Goal: Transaction & Acquisition: Purchase product/service

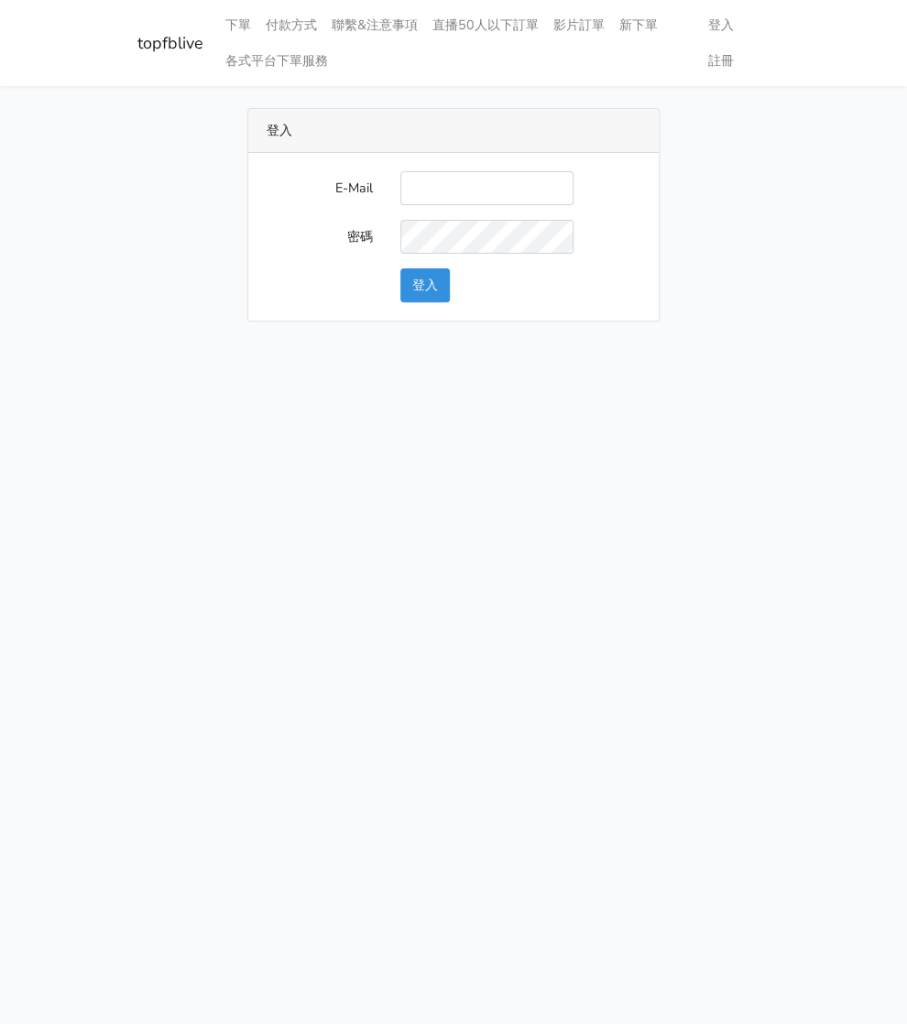
click at [448, 175] on input "E-Mail" at bounding box center [486, 188] width 173 height 34
type input "watin5408@gmail.com"
click at [428, 282] on button "登入" at bounding box center [424, 285] width 49 height 34
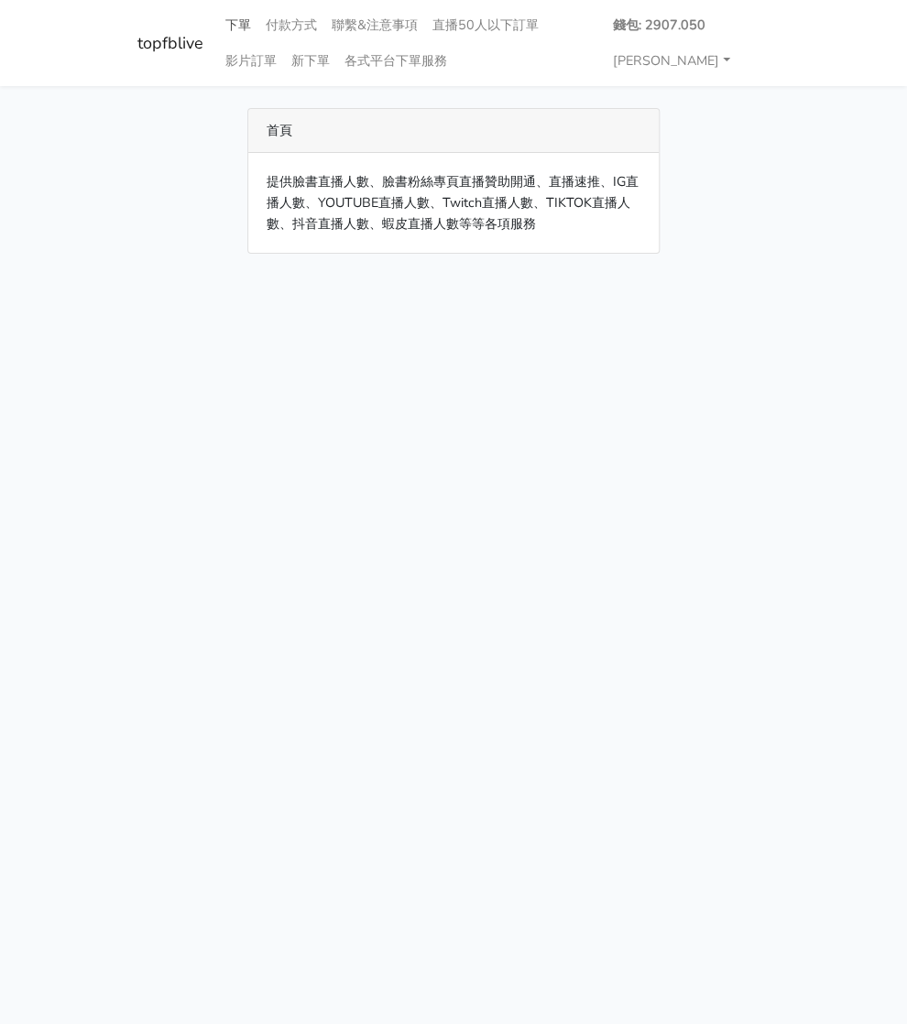
click at [240, 20] on link "下單" at bounding box center [238, 25] width 40 height 36
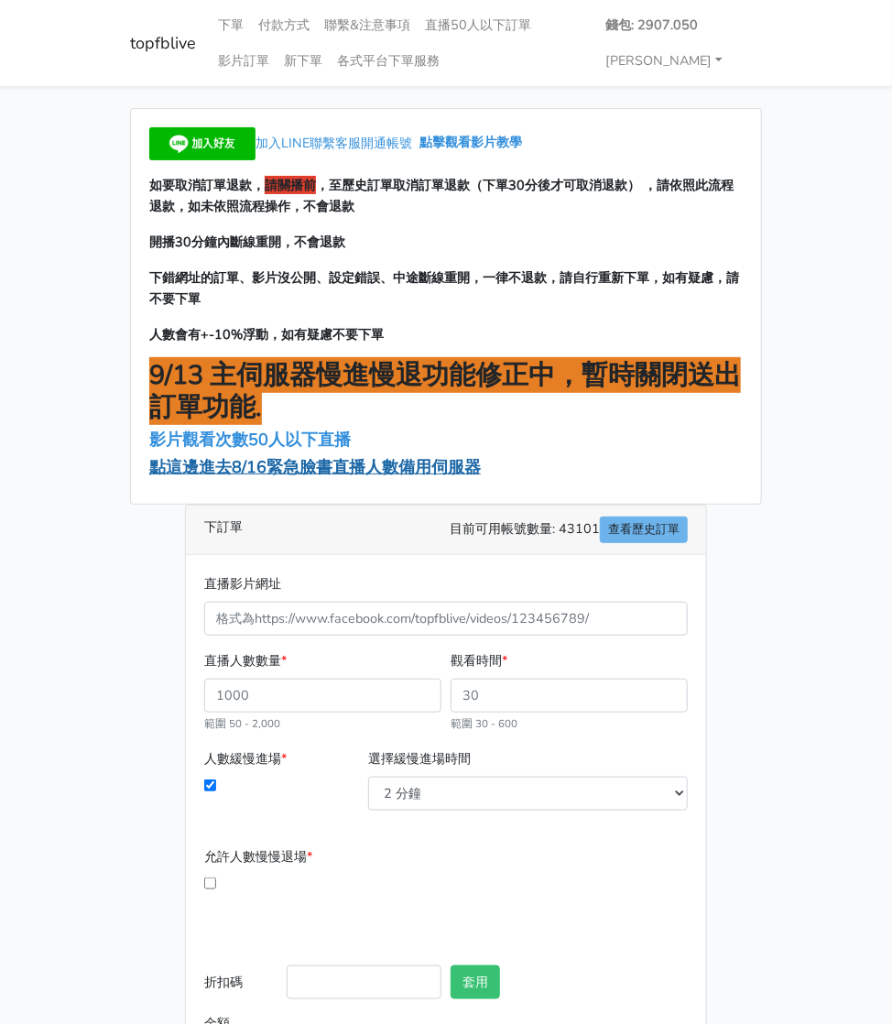
click at [227, 468] on span "點這邊進去8/16緊急臉書直播人數備用伺服器" at bounding box center [315, 467] width 332 height 22
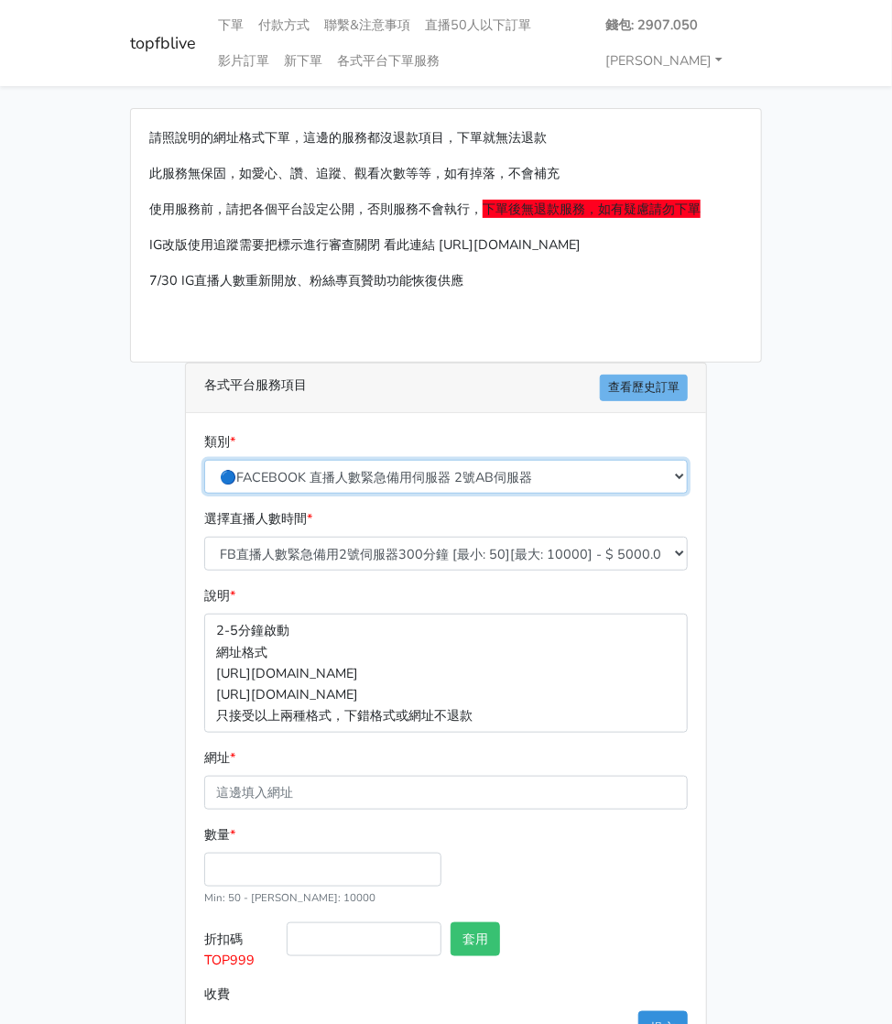
click at [357, 465] on select "🔵FACEBOOK 直播人數緊急備用伺服器 2號AB伺服器 🔵FACEBOOK 網軍專用貼文留言 安全保密 🔵9/30 FACEBOOK 直播人數緩慢進場緩慢…" at bounding box center [446, 477] width 484 height 34
click at [204, 460] on select "🔵FACEBOOK 直播人數緊急備用伺服器 2號AB伺服器 🔵FACEBOOK 網軍專用貼文留言 安全保密 🔵9/30 FACEBOOK 直播人數緩慢進場緩慢…" at bounding box center [446, 477] width 484 height 34
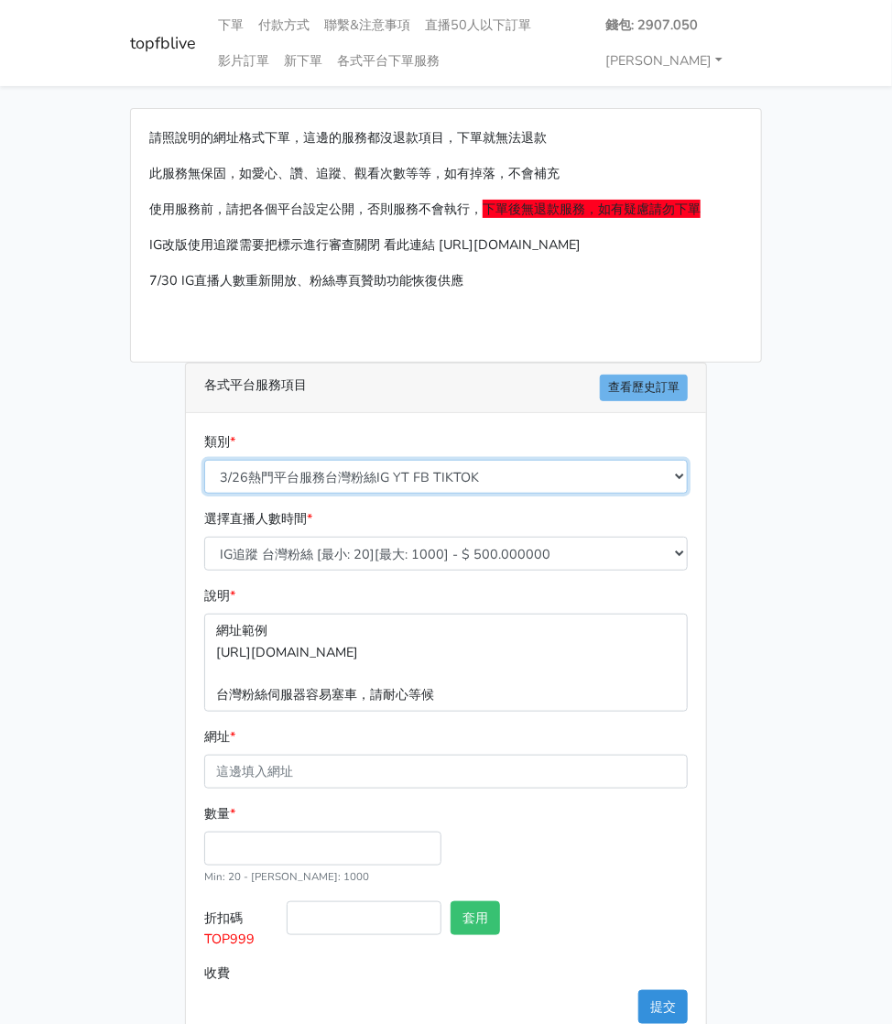
click at [342, 476] on select "🔵FACEBOOK 直播人數緊急備用伺服器 2號AB伺服器 🔵FACEBOOK 網軍專用貼文留言 安全保密 🔵9/30 FACEBOOK 直播人數緩慢進場緩慢…" at bounding box center [446, 477] width 484 height 34
select select "🔵FACEBOOK 直播人數 AB伺服器"
click at [204, 460] on select "🔵FACEBOOK 直播人數緊急備用伺服器 2號AB伺服器 🔵FACEBOOK 網軍專用貼文留言 安全保密 🔵9/30 FACEBOOK 直播人數緩慢進場緩慢…" at bounding box center [446, 477] width 484 height 34
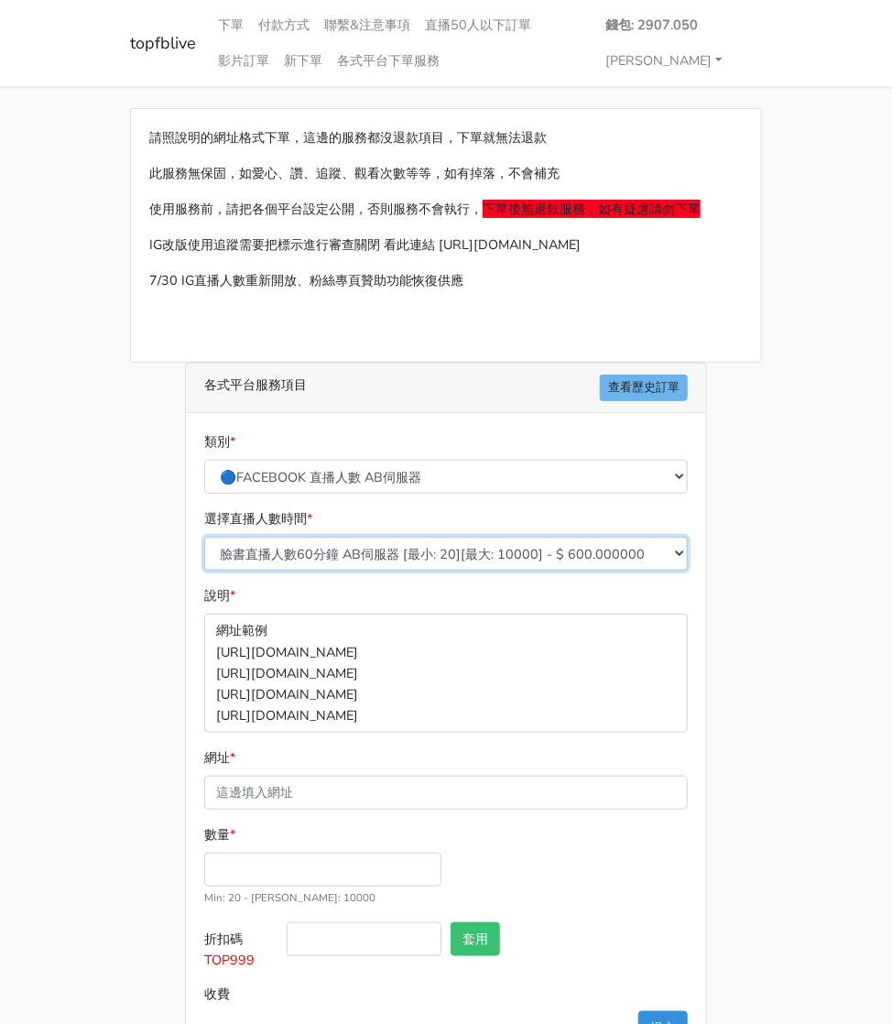
click at [381, 553] on select "臉書直播人數60分鐘 AB伺服器 [最小: 20][最大: 10000] - $ 600.000000 臉書直播人數90分鐘 AB伺服器 [最小: 20][最…" at bounding box center [446, 554] width 484 height 34
select select "610"
click at [204, 537] on select "臉書直播人數60分鐘 AB伺服器 [最小: 20][最大: 10000] - $ 600.000000 臉書直播人數90分鐘 AB伺服器 [最小: 20][最…" at bounding box center [446, 554] width 484 height 34
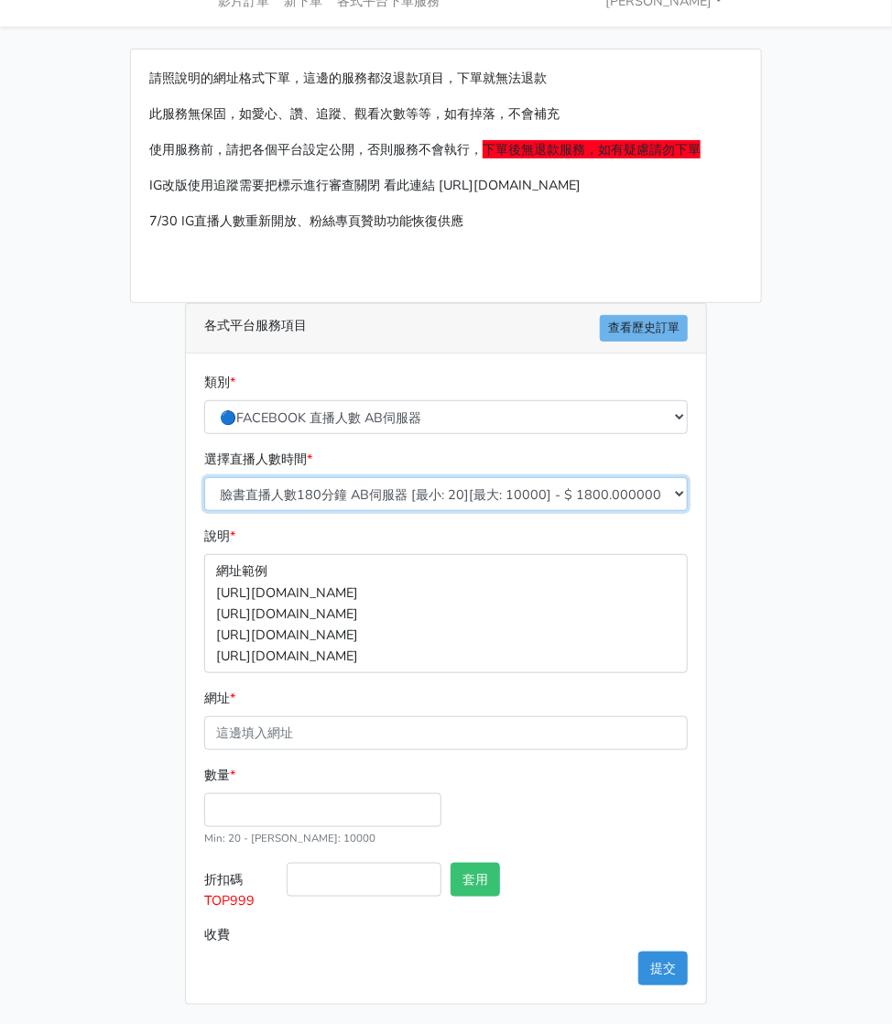
scroll to position [60, 0]
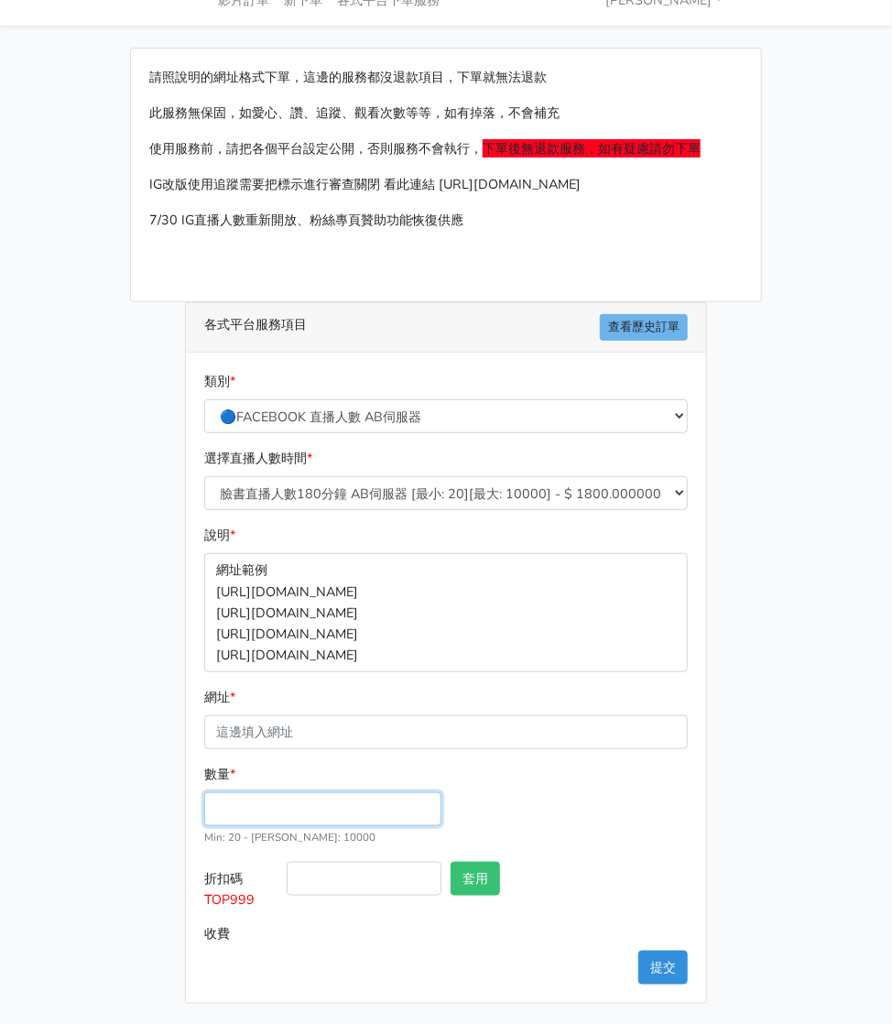
click at [259, 809] on input "數量 *" at bounding box center [322, 809] width 237 height 34
drag, startPoint x: 265, startPoint y: 899, endPoint x: 191, endPoint y: 904, distance: 74.4
click at [191, 904] on div "類別 * 🔵FACEBOOK 直播人數緊急備用伺服器 2號AB伺服器 🔵FACEBOOK 網軍專用貼文留言 安全保密 🔵9/30 FACEBOOK 直播人數緩…" at bounding box center [446, 678] width 520 height 650
click at [260, 808] on input "數量 *" at bounding box center [322, 809] width 237 height 34
click at [250, 799] on input "數量 *" at bounding box center [322, 809] width 237 height 34
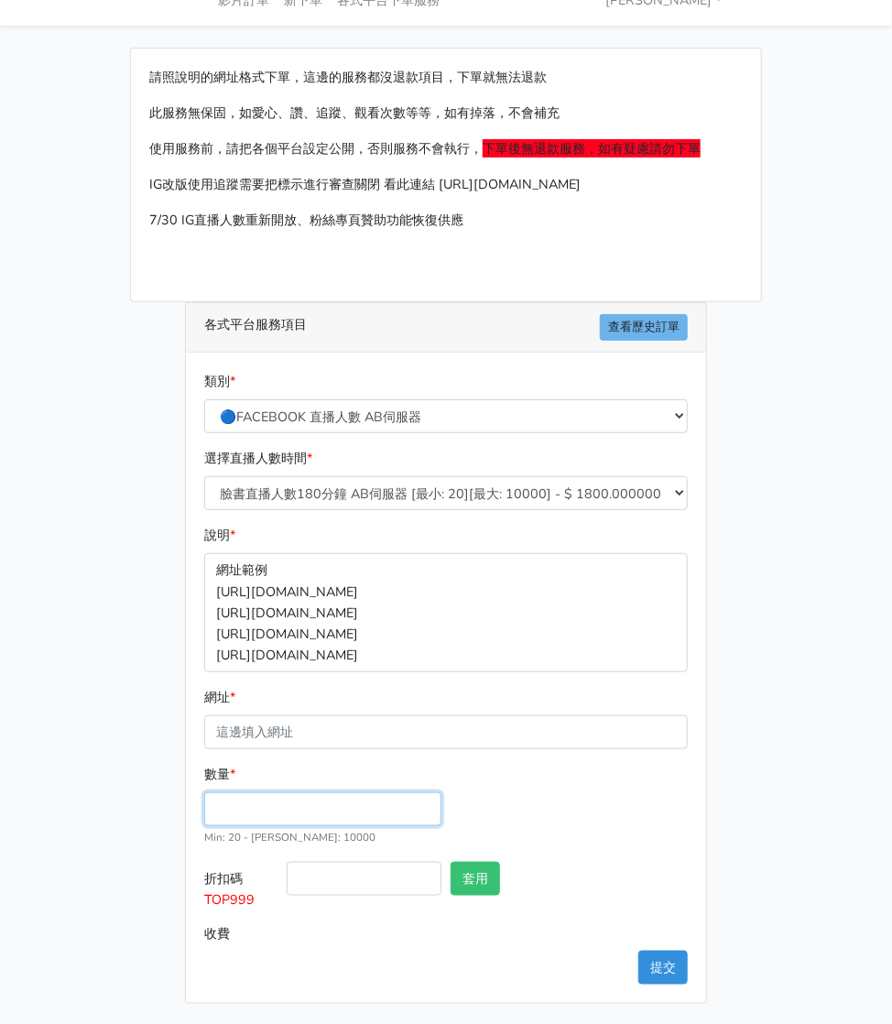
click at [247, 802] on input "數量 *" at bounding box center [322, 809] width 237 height 34
type input "100"
type input "180.000"
drag, startPoint x: 260, startPoint y: 891, endPoint x: 202, endPoint y: 892, distance: 58.6
click at [202, 892] on label "折扣碼 TOP999" at bounding box center [241, 889] width 82 height 55
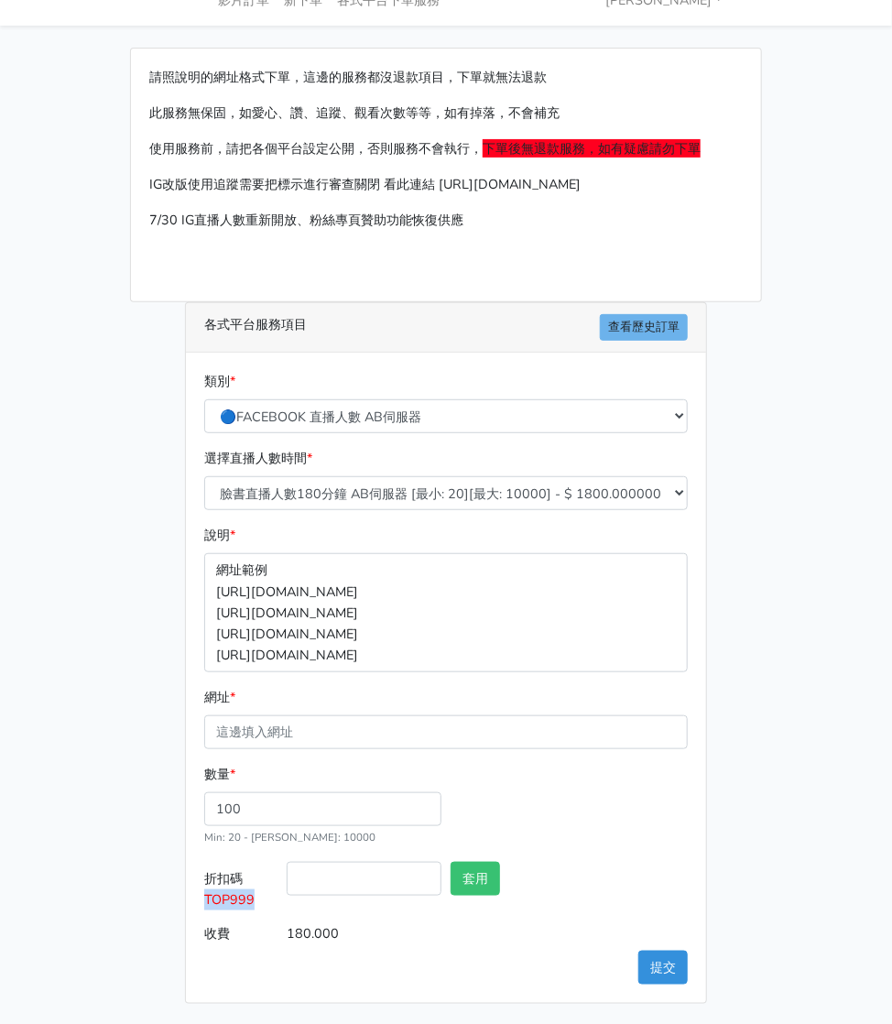
copy span "TOP999"
click at [328, 873] on input "折扣碼 TOP999" at bounding box center [364, 879] width 155 height 34
paste input "TOP999"
type input "TOP999"
click at [487, 863] on button "套用" at bounding box center [475, 879] width 49 height 34
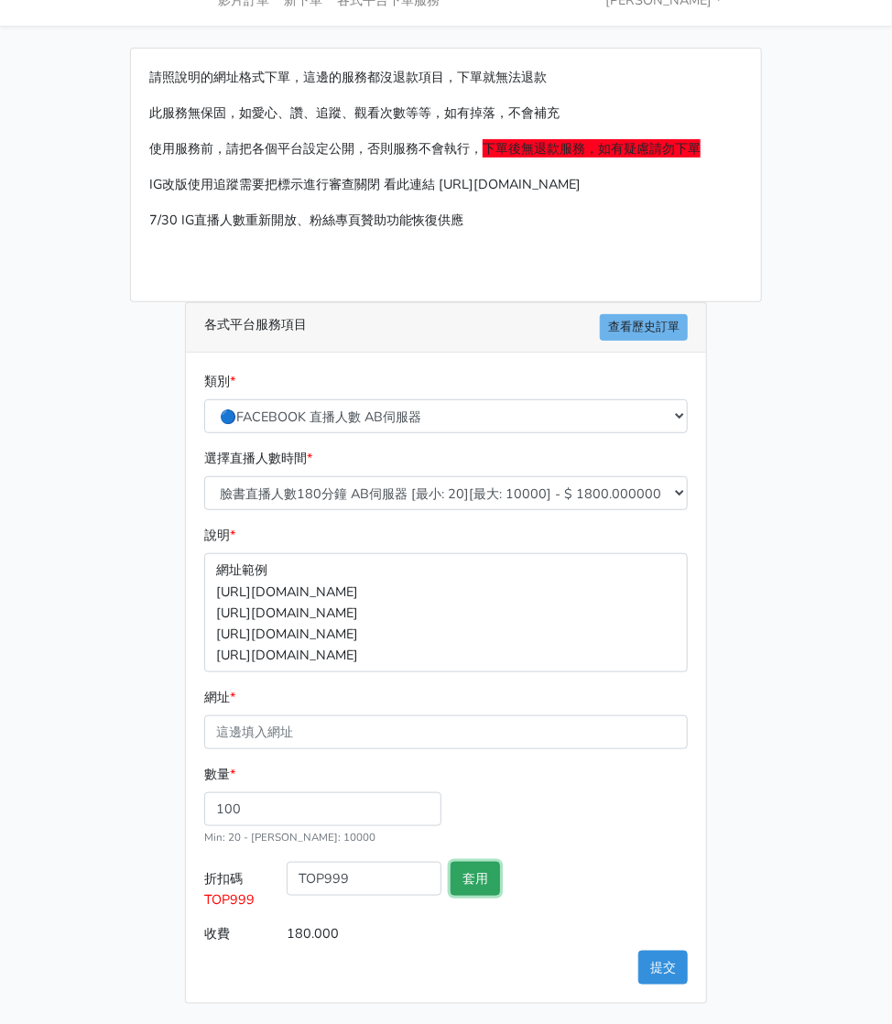
type input "套用失敗"
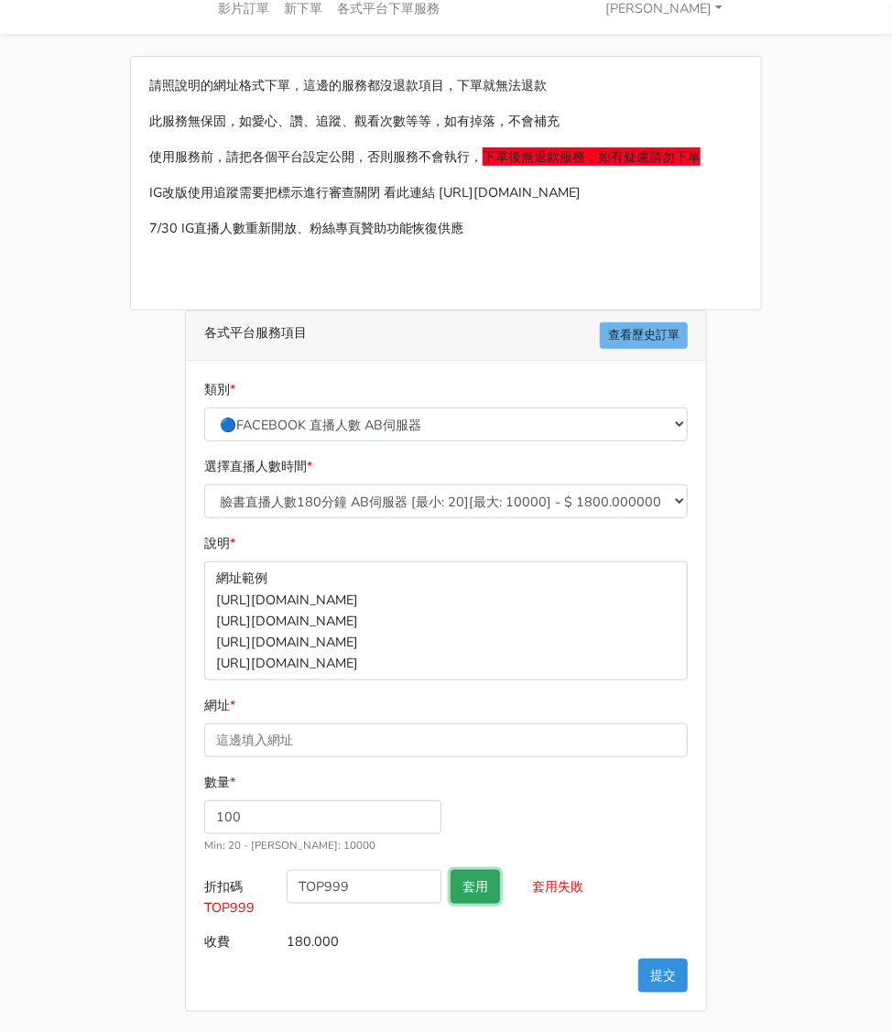
scroll to position [51, 0]
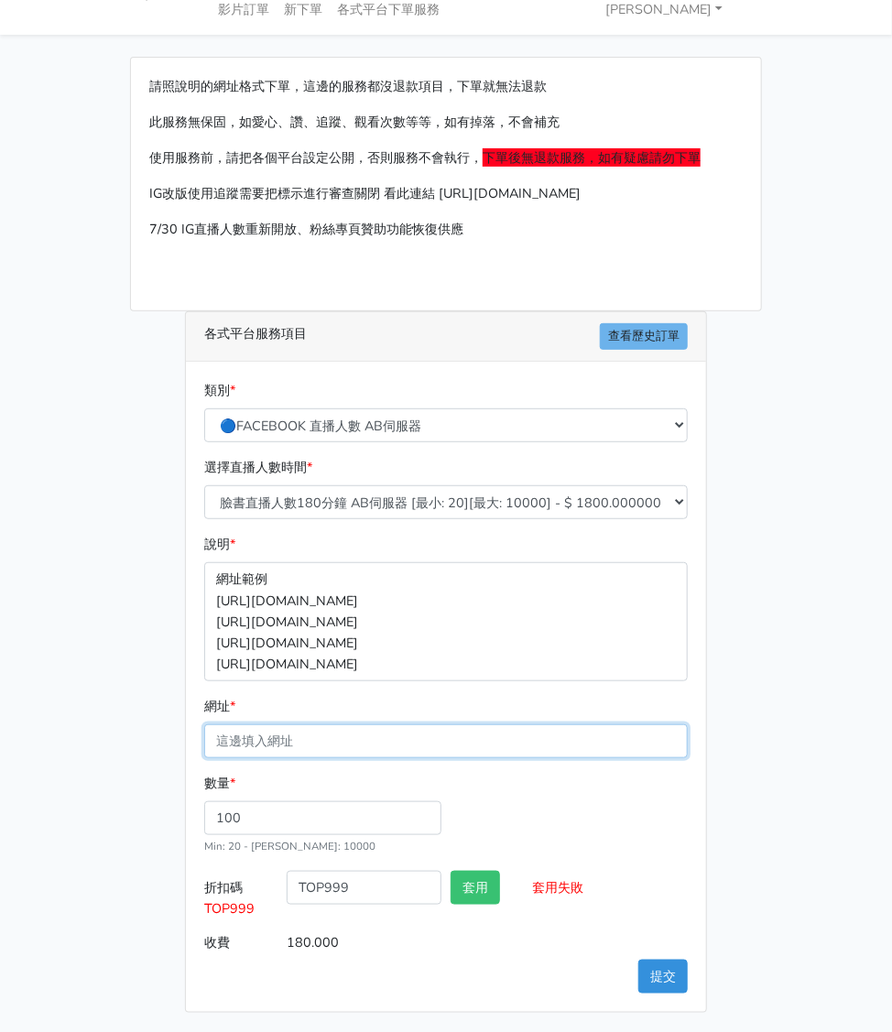
click at [279, 731] on input "網址 *" at bounding box center [446, 742] width 484 height 34
paste input "https://www.facebook.com/applestarry.shop/videos/2591446417865505"
type input "https://www.facebook.com/applestarry.shop/videos/2591446417865505"
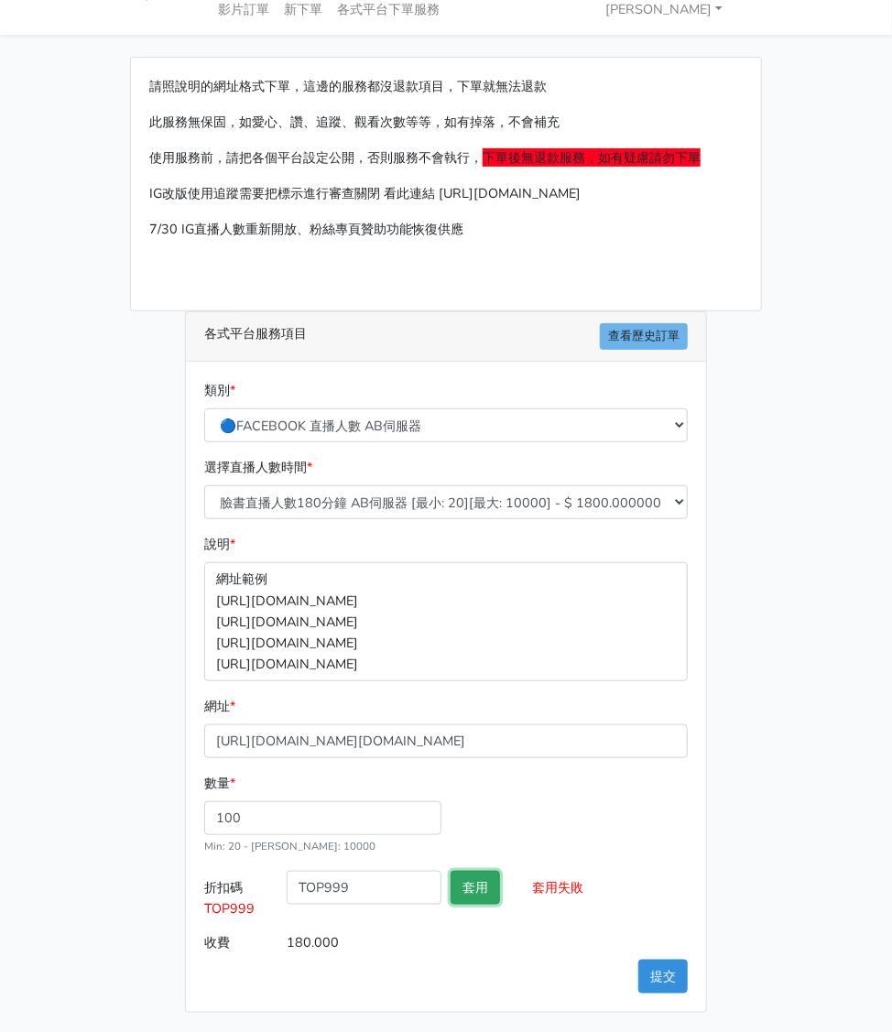
click at [495, 883] on button "套用" at bounding box center [475, 888] width 49 height 34
click at [670, 975] on button "提交" at bounding box center [662, 977] width 49 height 34
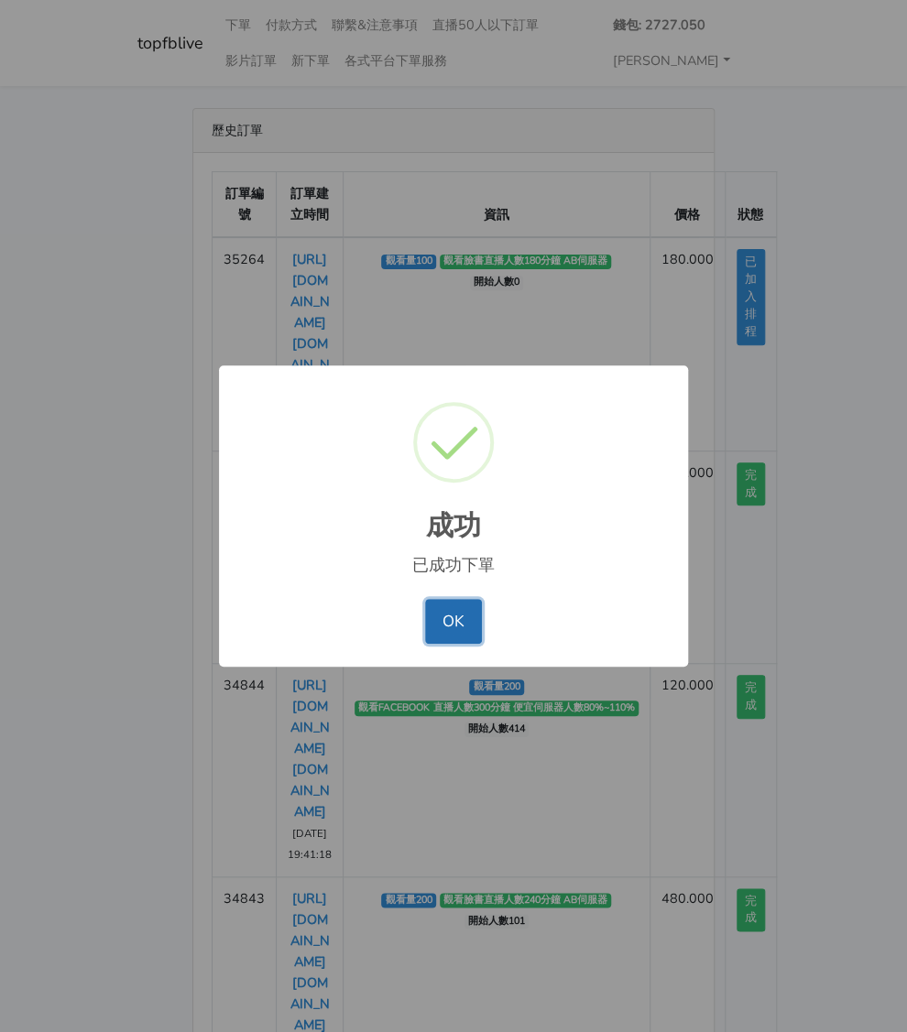
click at [458, 616] on button "OK" at bounding box center [453, 621] width 56 height 44
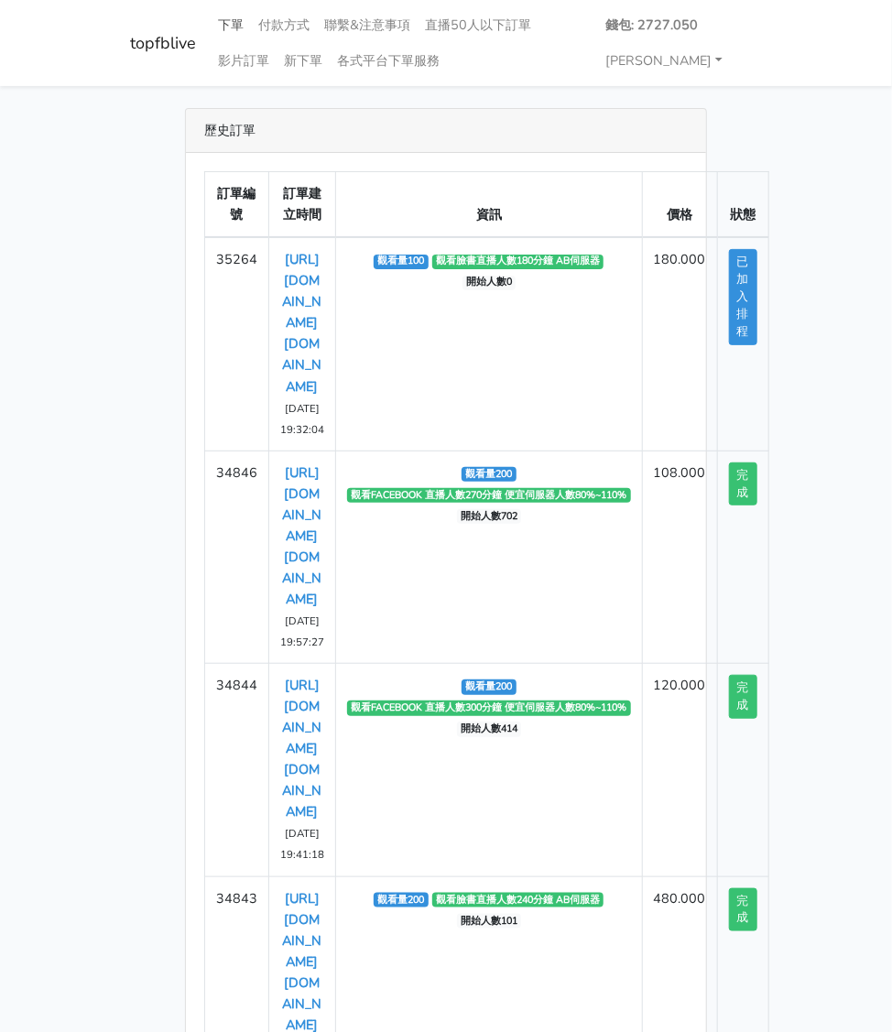
click at [231, 22] on link "下單" at bounding box center [231, 25] width 40 height 36
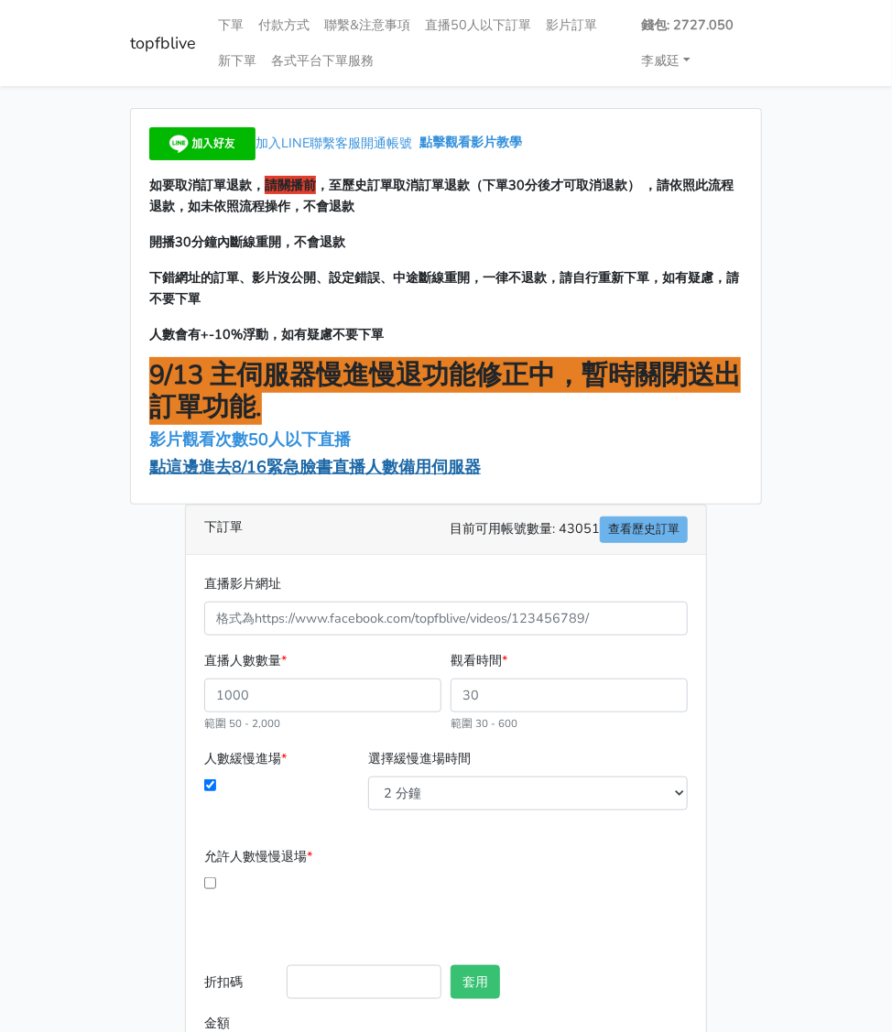
click at [240, 474] on span "點這邊進去8/16緊急臉書直播人數備用伺服器" at bounding box center [315, 467] width 332 height 22
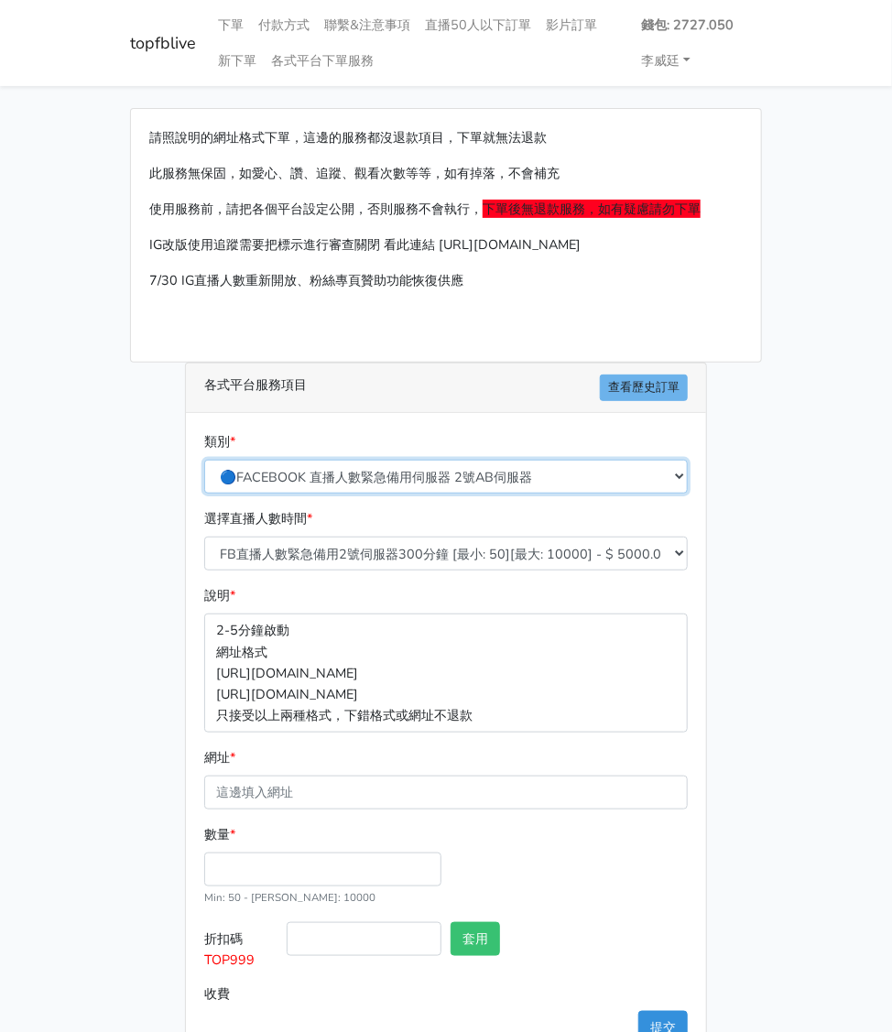
click at [383, 470] on select "🔵FACEBOOK 直播人數緊急備用伺服器 2號AB伺服器 🔵FACEBOOK 網軍專用貼文留言 安全保密 🔵9/30 FACEBOOK 直播人數緩慢進場緩慢…" at bounding box center [446, 477] width 484 height 34
select select "3/26熱門平台服務台灣粉絲IG YT FB TIKTOK"
click at [204, 460] on select "🔵FACEBOOK 直播人數緊急備用伺服器 2號AB伺服器 🔵FACEBOOK 網軍專用貼文留言 安全保密 🔵9/30 FACEBOOK 直播人數緩慢進場緩慢…" at bounding box center [446, 477] width 484 height 34
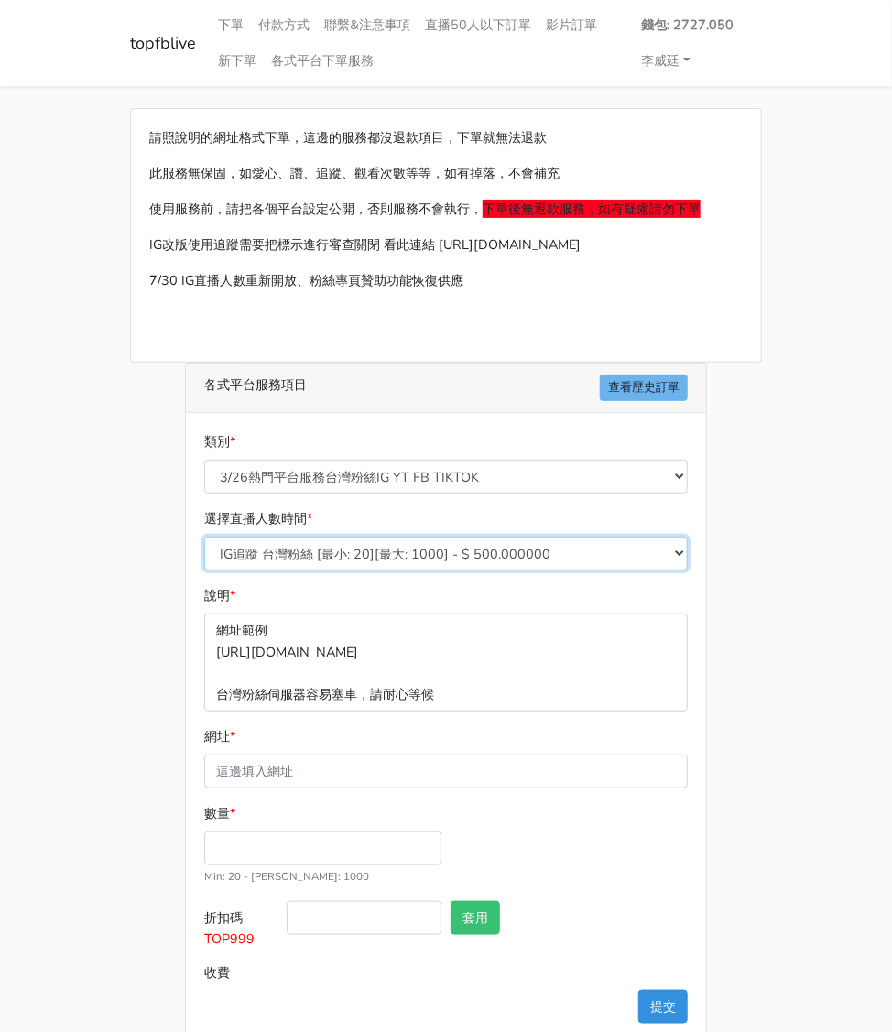
click at [424, 552] on select "IG追蹤 台灣粉絲 [最小: 20][最大: 1000] - $ 500.000000 IG愛心 台灣粉絲 [最小: 20][最大: 1000] - $ 35…" at bounding box center [446, 554] width 484 height 34
click at [204, 537] on select "IG追蹤 台灣粉絲 [最小: 20][最大: 1000] - $ 500.000000 IG愛心 台灣粉絲 [最小: 20][最大: 1000] - $ 35…" at bounding box center [446, 554] width 484 height 34
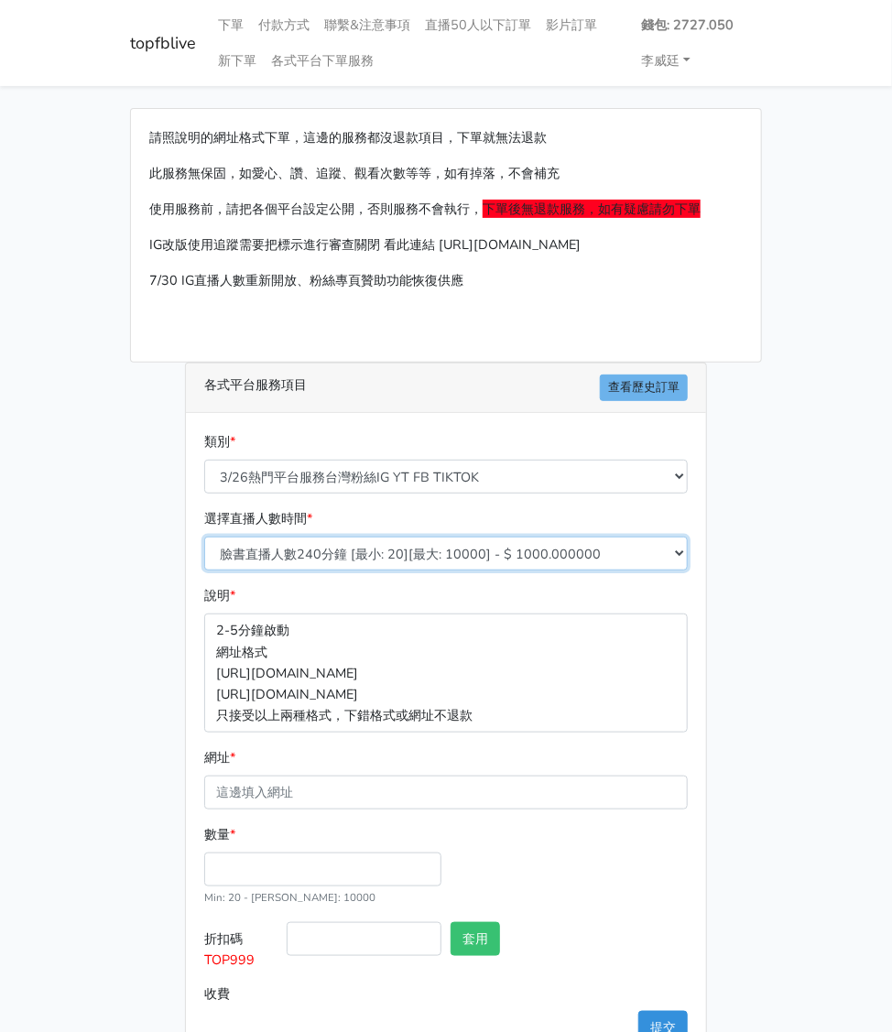
click at [371, 549] on select "IG追蹤 台灣粉絲 [最小: 20][最大: 1000] - $ 500.000000 IG愛心 台灣粉絲 [最小: 20][最大: 1000] - $ 35…" at bounding box center [446, 554] width 484 height 34
select select "669"
click at [204, 537] on select "IG追蹤 台灣粉絲 [最小: 20][最大: 1000] - $ 500.000000 IG愛心 台灣粉絲 [最小: 20][最大: 1000] - $ 35…" at bounding box center [446, 554] width 484 height 34
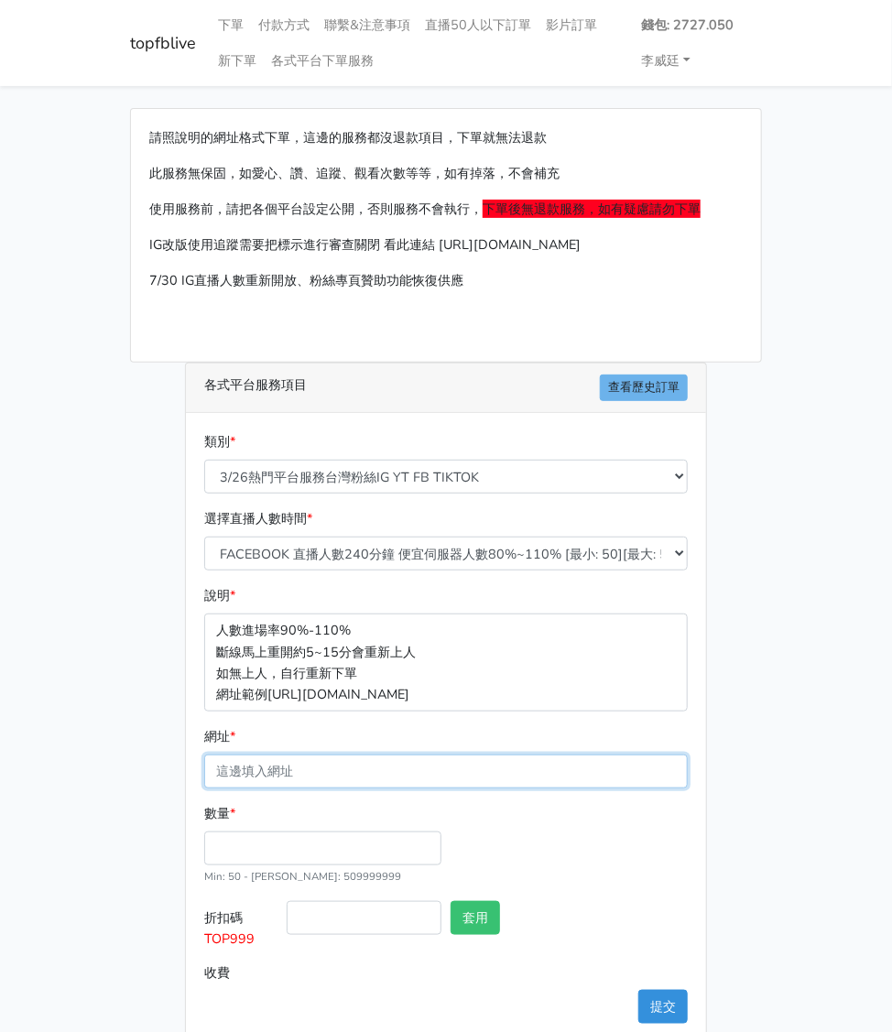
click at [311, 771] on input "網址 *" at bounding box center [446, 772] width 484 height 34
paste input "[URL][DOMAIN_NAME][DOMAIN_NAME]"
type input "[URL][DOMAIN_NAME][DOMAIN_NAME]"
drag, startPoint x: 651, startPoint y: 773, endPoint x: 33, endPoint y: 765, distance: 618.3
click at [0, 763] on html "topfblive 下單 付款方式 聯繫&注意事項 直播50人以下訂單 影片訂單 新下單 各式平台下單服務 錢包: 2727.050" at bounding box center [446, 532] width 892 height 1065
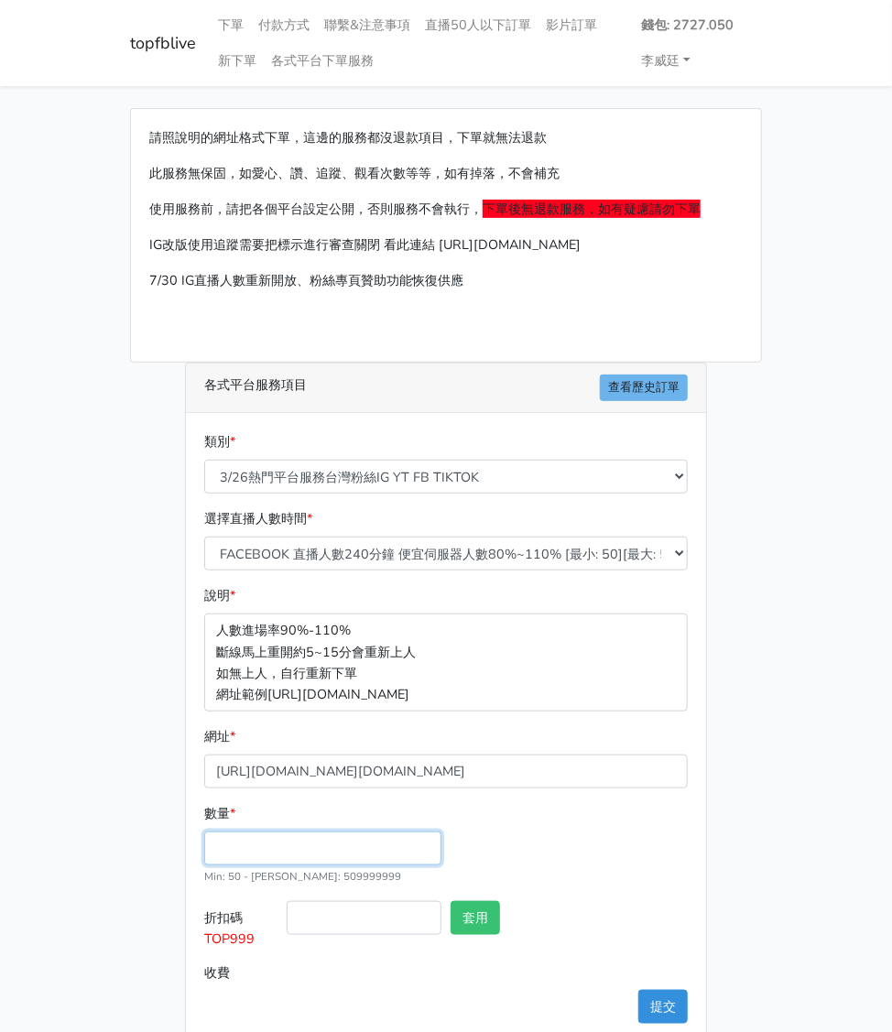
click at [236, 845] on input "數量 *" at bounding box center [322, 849] width 237 height 34
type input "100"
type input "48.000"
drag, startPoint x: 258, startPoint y: 946, endPoint x: 190, endPoint y: 940, distance: 69.0
click at [190, 940] on div "類別 * 🔵FACEBOOK 直播人數緊急備用伺服器 2號AB伺服器 🔵FACEBOOK 網軍專用貼文留言 安全保密 🔵9/30 FACEBOOK 直播人數緩…" at bounding box center [446, 727] width 520 height 629
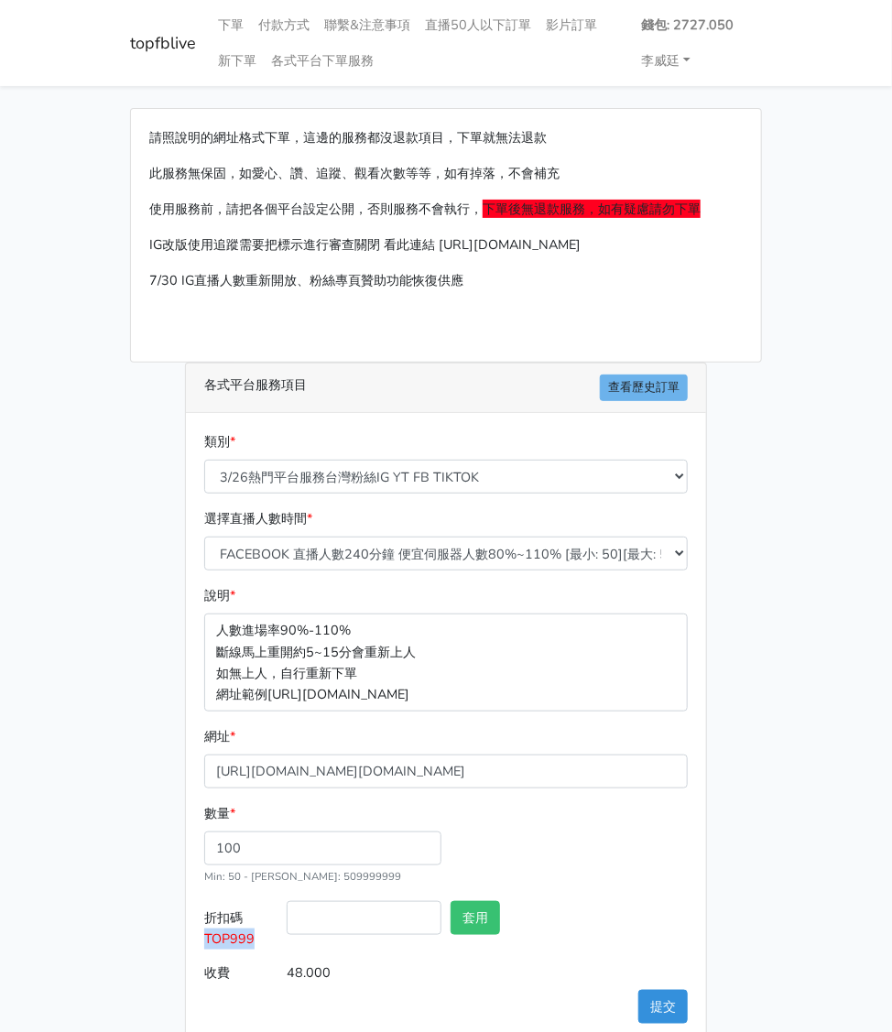
copy span "TOP999"
click at [371, 914] on input "折扣碼 TOP999" at bounding box center [364, 918] width 155 height 34
paste input "TOP999"
type input "TOP999"
click at [473, 913] on button "套用" at bounding box center [475, 918] width 49 height 34
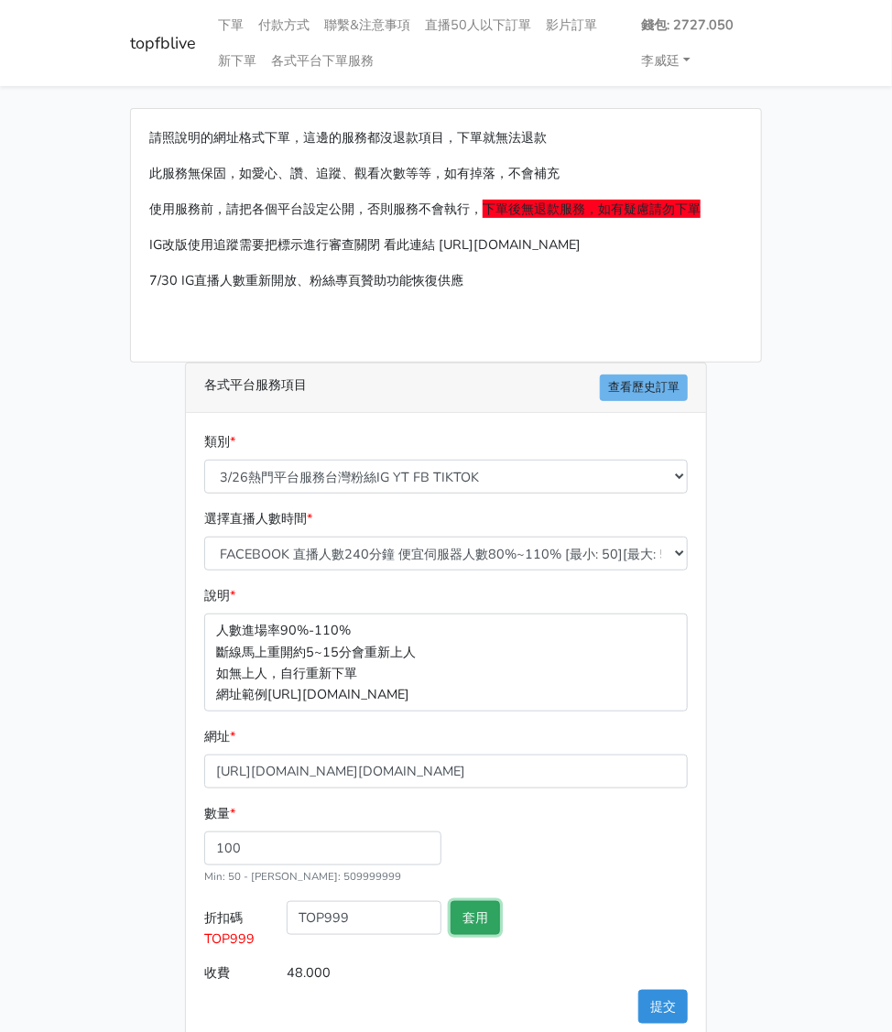
type input "套用失敗"
click at [662, 999] on button "提交" at bounding box center [662, 1007] width 49 height 34
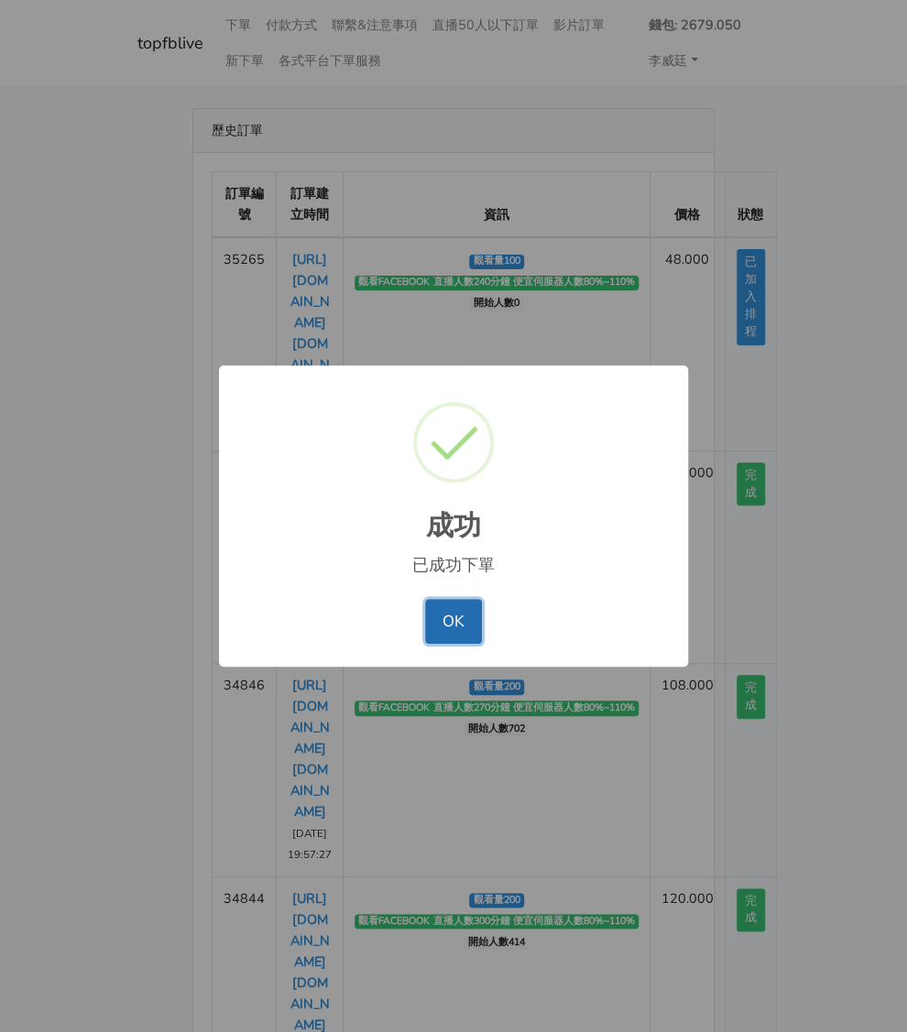
click at [452, 611] on button "OK" at bounding box center [453, 621] width 56 height 44
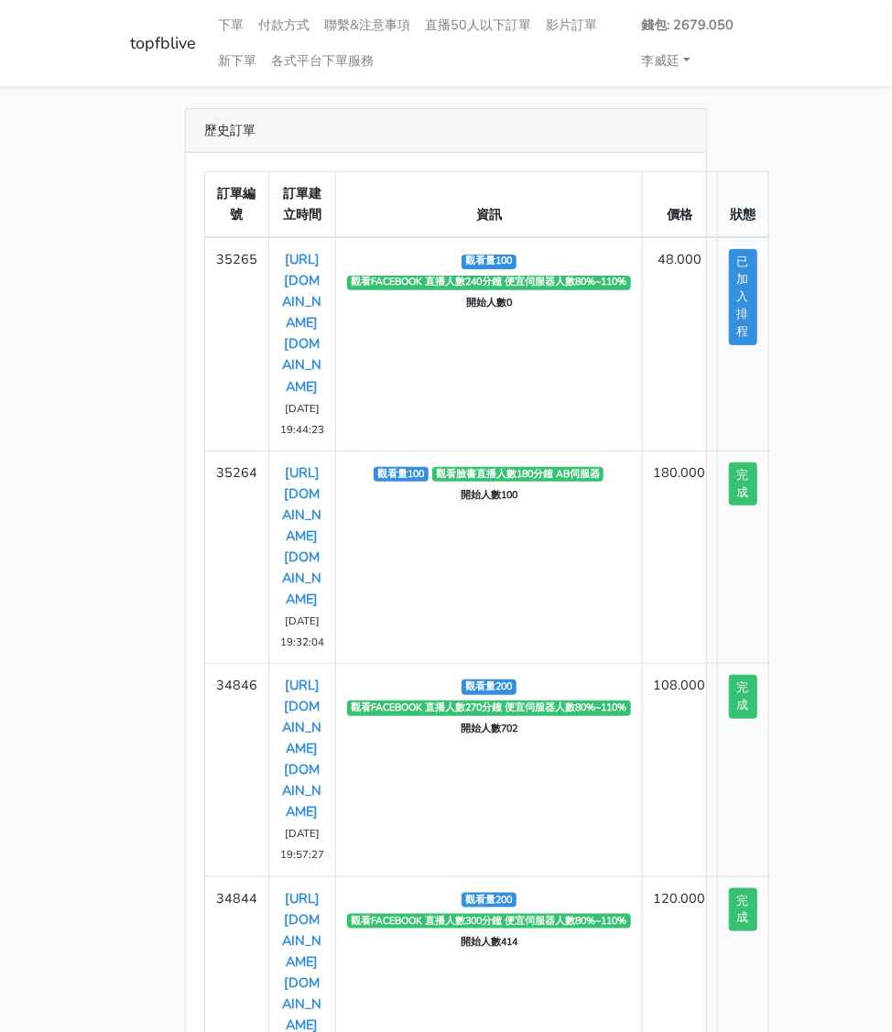
click at [776, 126] on main "歷史訂單 訂單編號 訂單建立時間 資訊 價格 狀態 35265 https://www.facebook.com/applestarry.shop/video…" at bounding box center [446, 746] width 892 height 1320
click at [238, 26] on link "下單" at bounding box center [231, 25] width 40 height 36
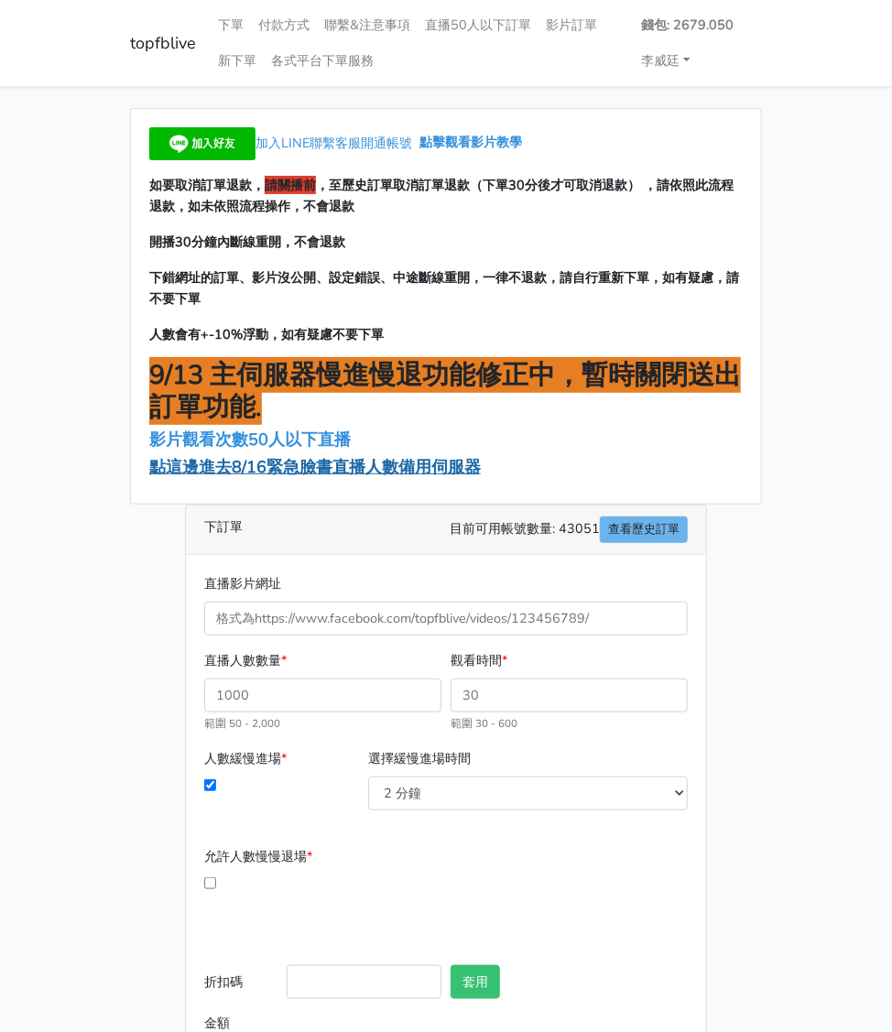
click at [261, 471] on span "點這邊進去8/16緊急臉書直播人數備用伺服器" at bounding box center [315, 467] width 332 height 22
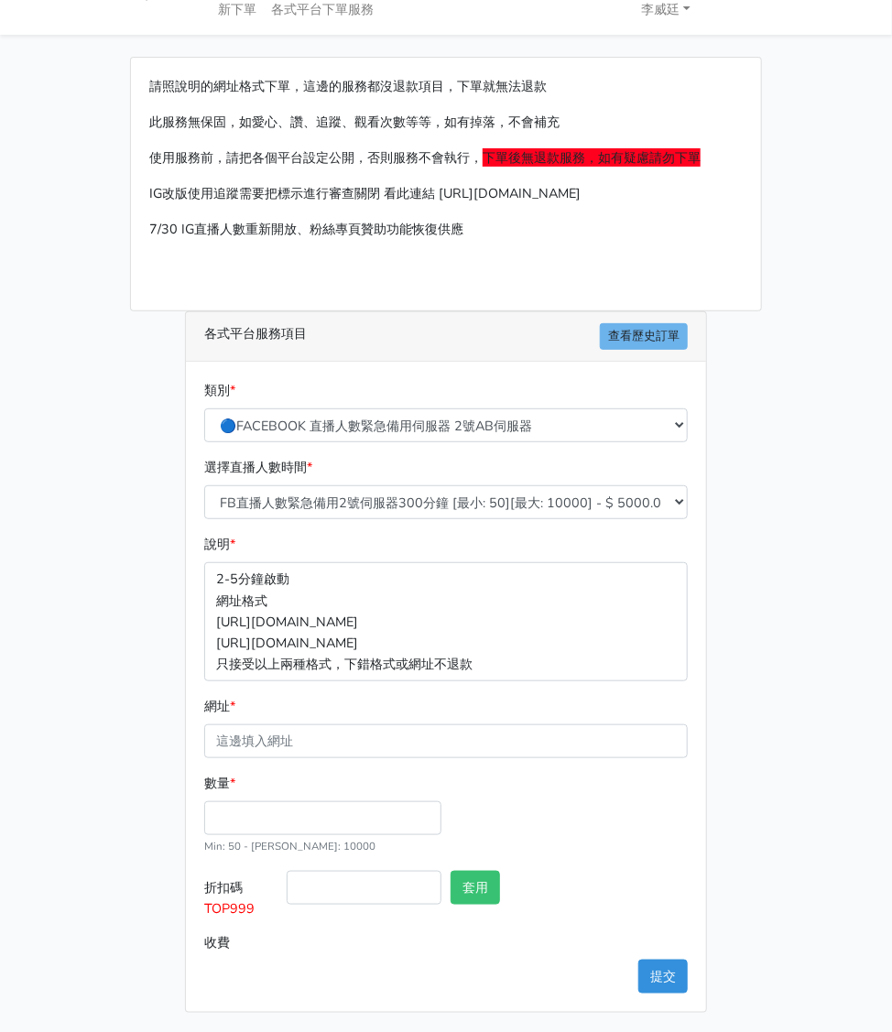
scroll to position [51, 0]
click at [283, 739] on input "網址 *" at bounding box center [446, 742] width 484 height 34
paste input "[URL][DOMAIN_NAME][DOMAIN_NAME]"
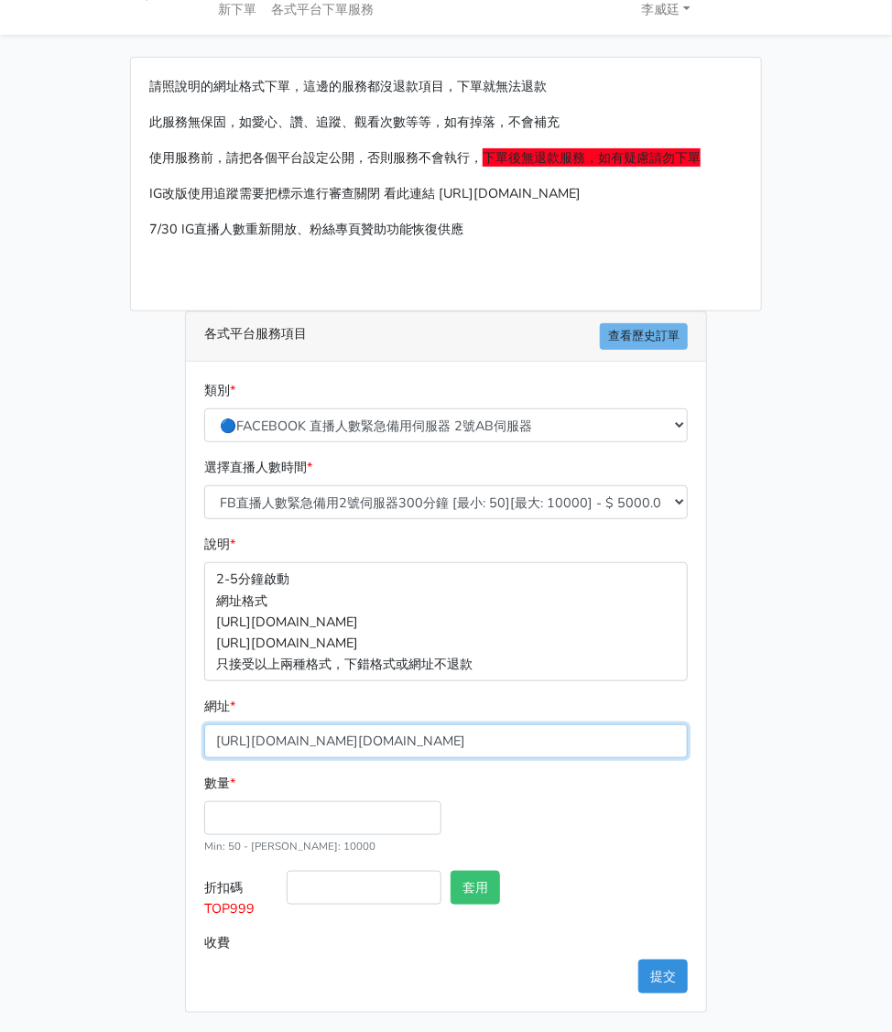
type input "[URL][DOMAIN_NAME][DOMAIN_NAME]"
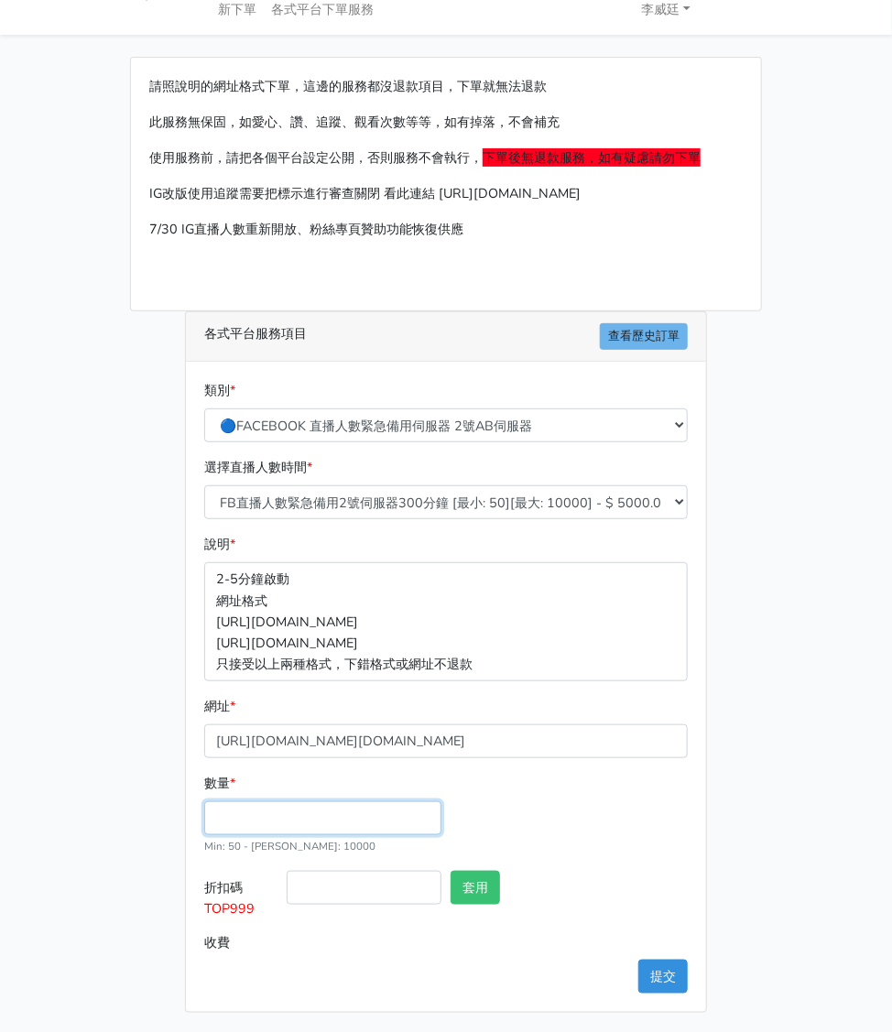
click at [243, 821] on input "數量 *" at bounding box center [322, 818] width 237 height 34
type input "150"
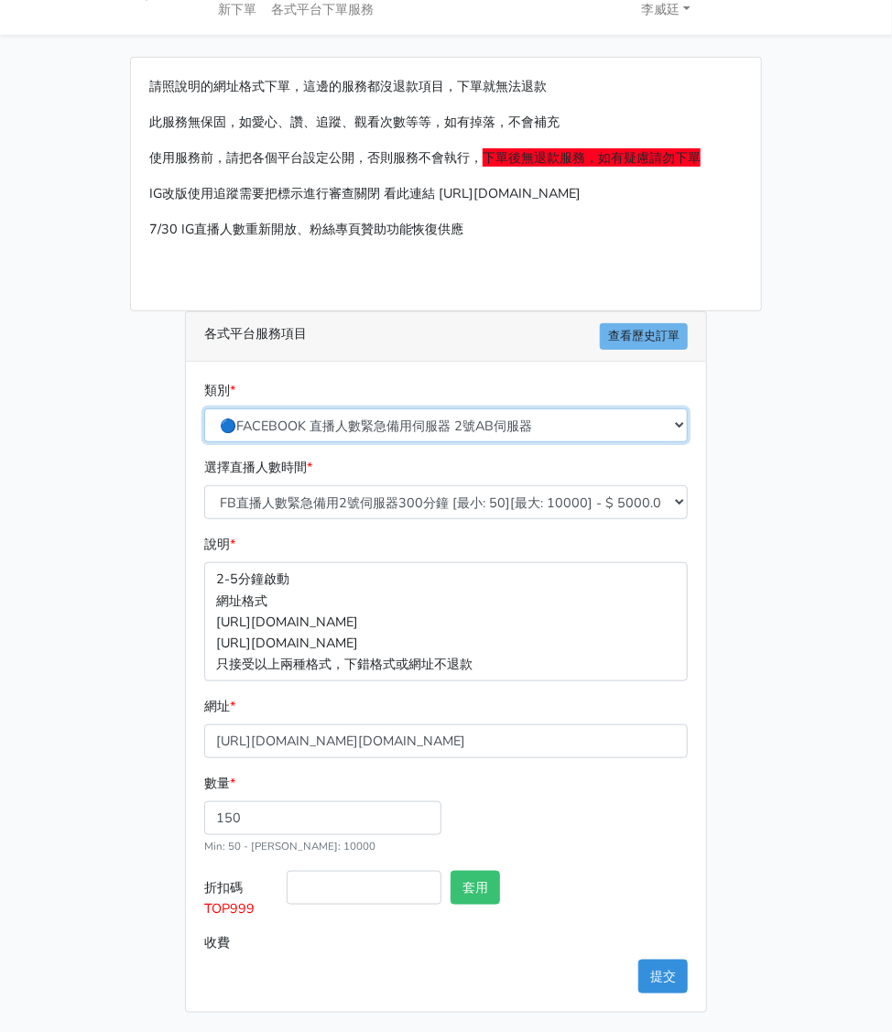
type input "750.000"
click at [421, 423] on select "🔵FACEBOOK 直播人數緊急備用伺服器 2號AB伺服器 🔵FACEBOOK 網軍專用貼文留言 安全保密 🔵9/30 FACEBOOK 直播人數緩慢進場緩慢…" at bounding box center [446, 426] width 484 height 34
select select "3/26熱門平台服務台灣粉絲IG YT FB TIKTOK"
click at [204, 428] on select "🔵FACEBOOK 直播人數緊急備用伺服器 2號AB伺服器 🔵FACEBOOK 網軍專用貼文留言 安全保密 🔵9/30 FACEBOOK 直播人數緩慢進場緩慢…" at bounding box center [446, 426] width 484 height 34
type input "75.000"
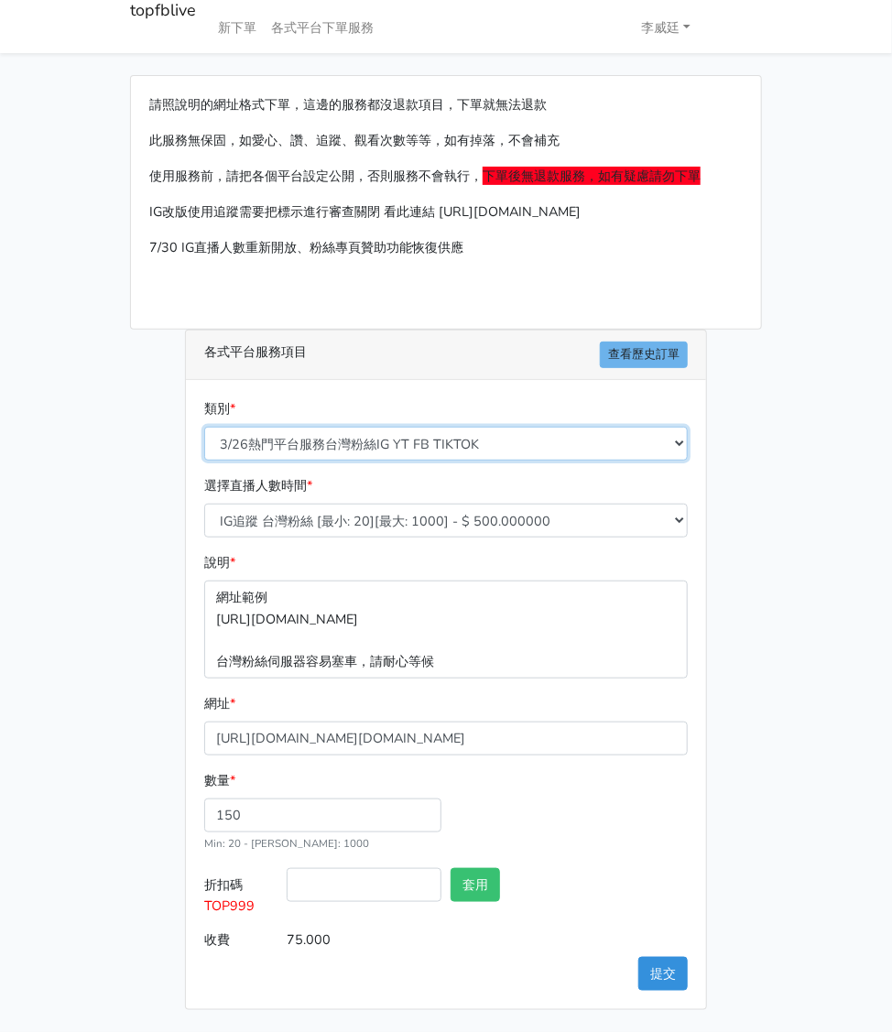
scroll to position [30, 0]
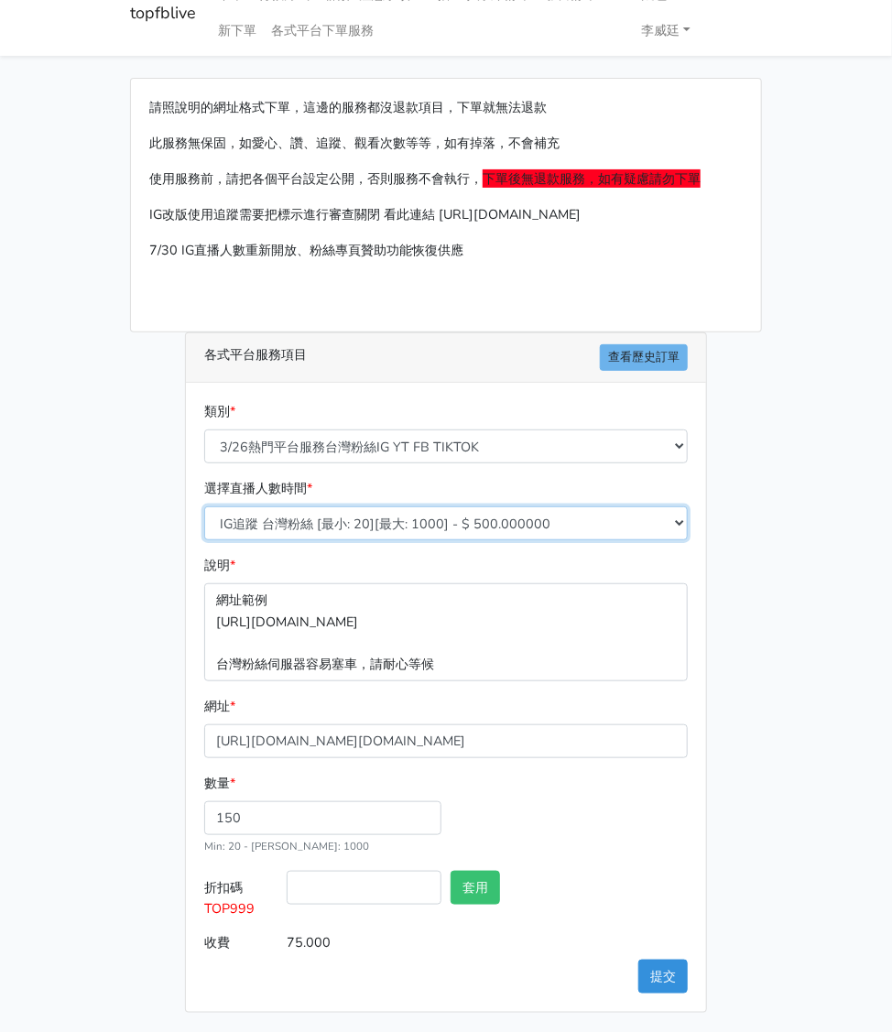
click at [416, 520] on select "IG追蹤 台灣粉絲 [最小: 20][最大: 1000] - $ 500.000000 IG愛心 台灣粉絲 [最小: 20][最大: 1000] - $ 35…" at bounding box center [446, 524] width 484 height 34
select select "669"
click at [204, 507] on select "IG追蹤 台灣粉絲 [最小: 20][最大: 1000] - $ 500.000000 IG愛心 台灣粉絲 [最小: 20][最大: 1000] - $ 35…" at bounding box center [446, 524] width 484 height 34
type input "72.000"
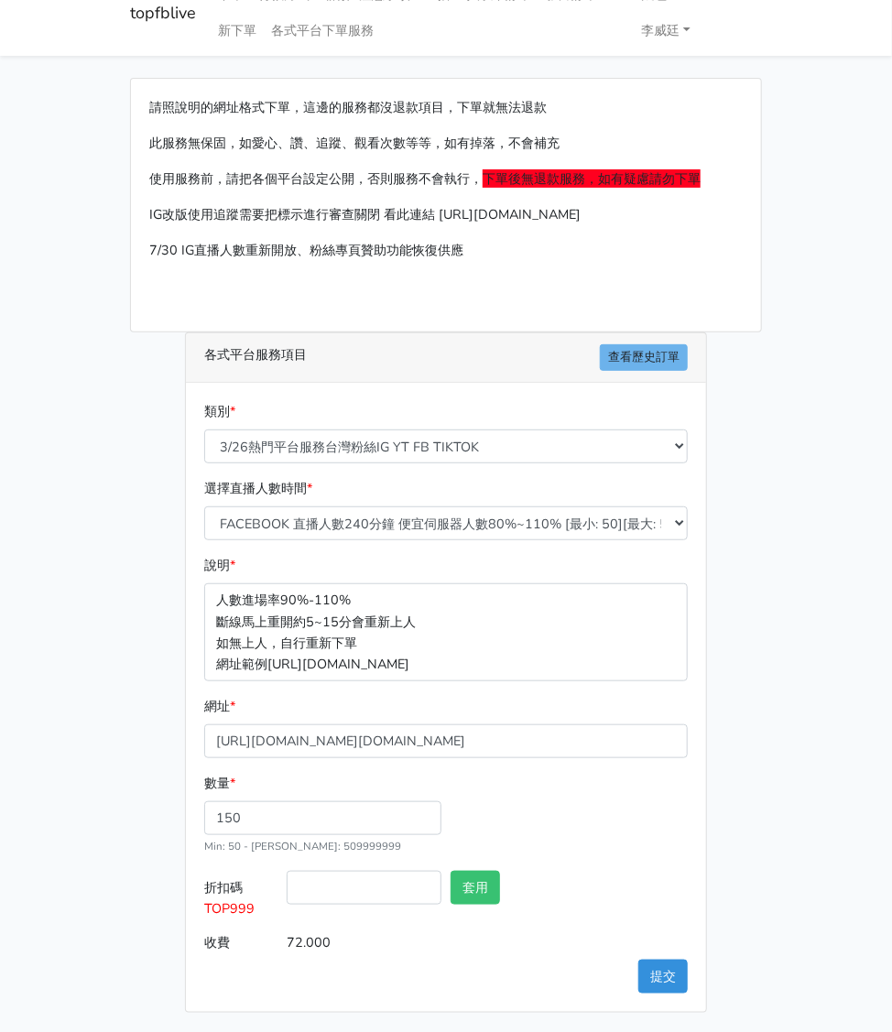
click at [619, 816] on div "數量 * 150 Min: 50 - Max: 509999999" at bounding box center [446, 822] width 493 height 98
drag, startPoint x: 264, startPoint y: 910, endPoint x: 202, endPoint y: 912, distance: 61.4
click at [202, 912] on label "折扣碼 TOP999" at bounding box center [241, 898] width 82 height 55
copy span "TOP999"
click at [349, 883] on input "折扣碼 TOP999" at bounding box center [364, 888] width 155 height 34
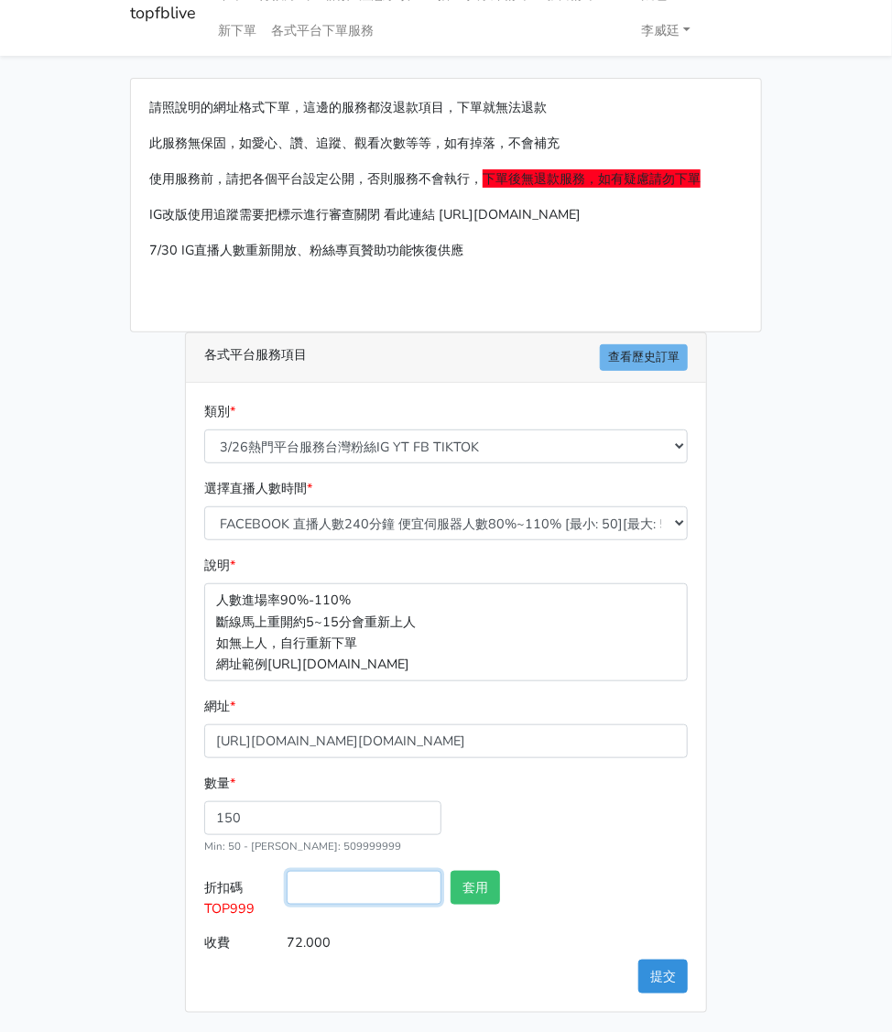
paste input "TOP999"
type input "TOP999"
click at [476, 883] on button "套用" at bounding box center [475, 888] width 49 height 34
type input "套用失敗"
click at [659, 966] on button "提交" at bounding box center [662, 977] width 49 height 34
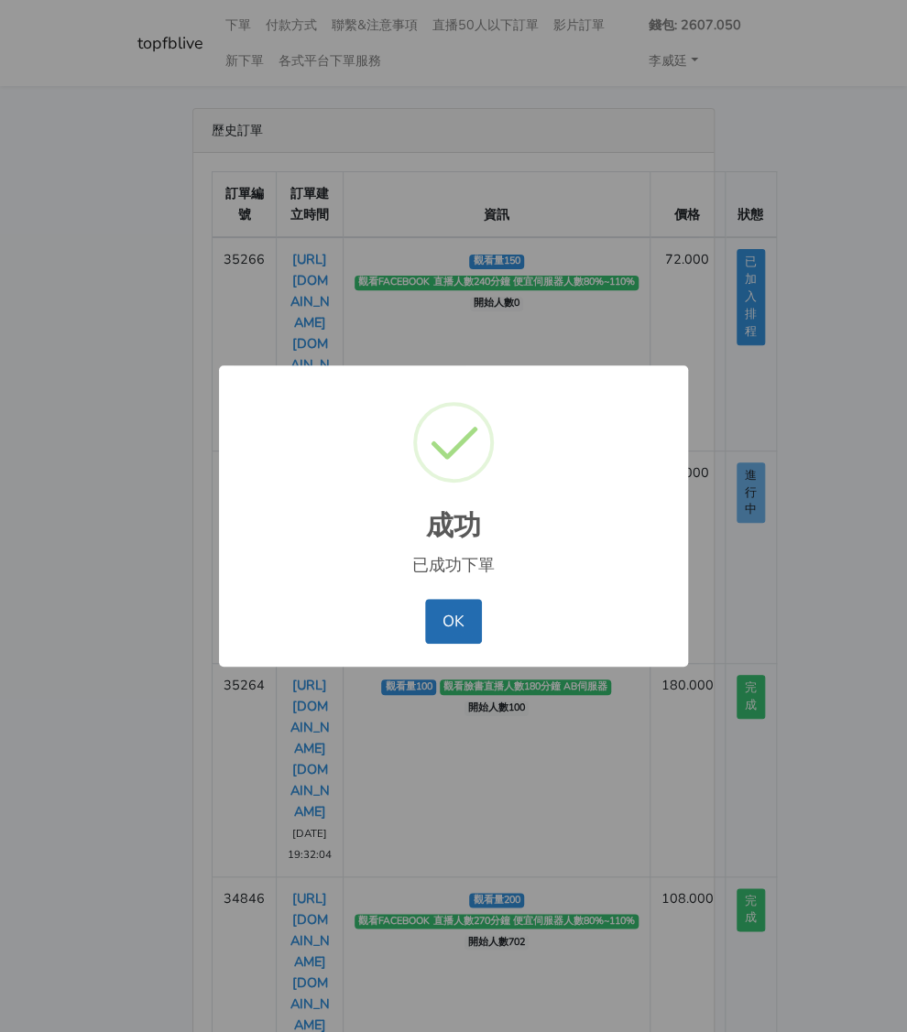
click at [452, 616] on button "OK" at bounding box center [453, 621] width 56 height 44
